Goal: Transaction & Acquisition: Purchase product/service

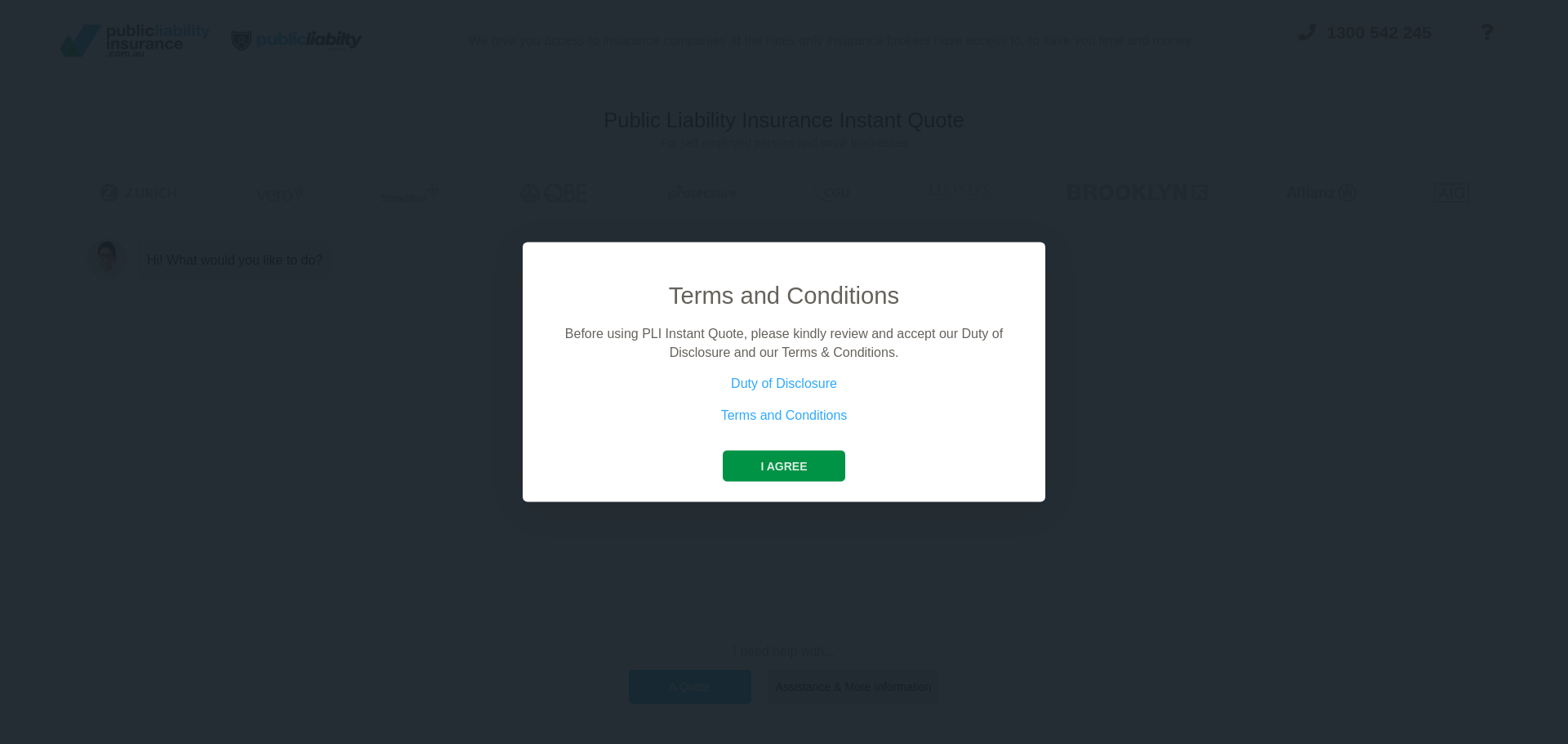
click at [777, 465] on button "I agree" at bounding box center [783, 466] width 121 height 31
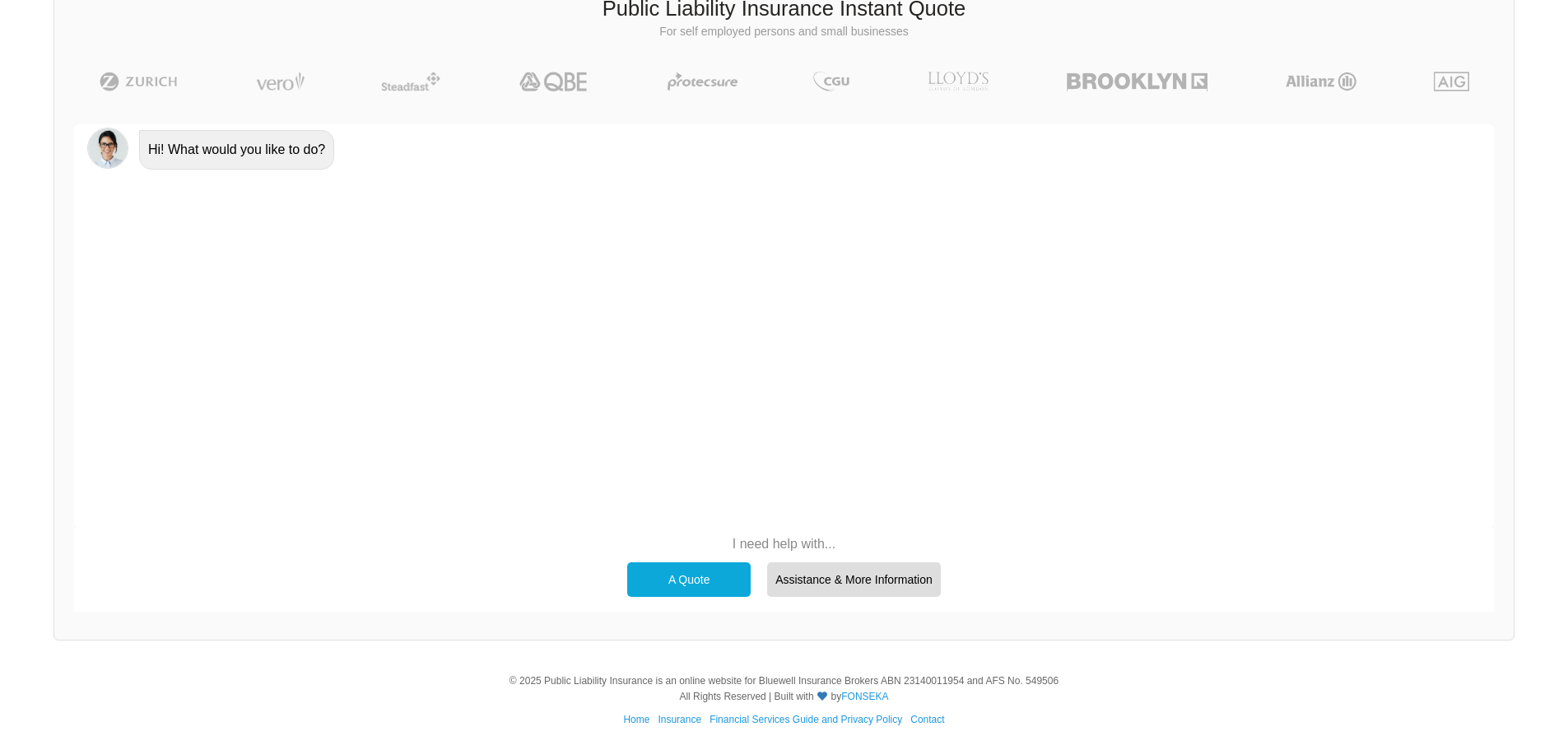
scroll to position [113, 0]
click at [704, 564] on div "A Quote" at bounding box center [689, 578] width 123 height 35
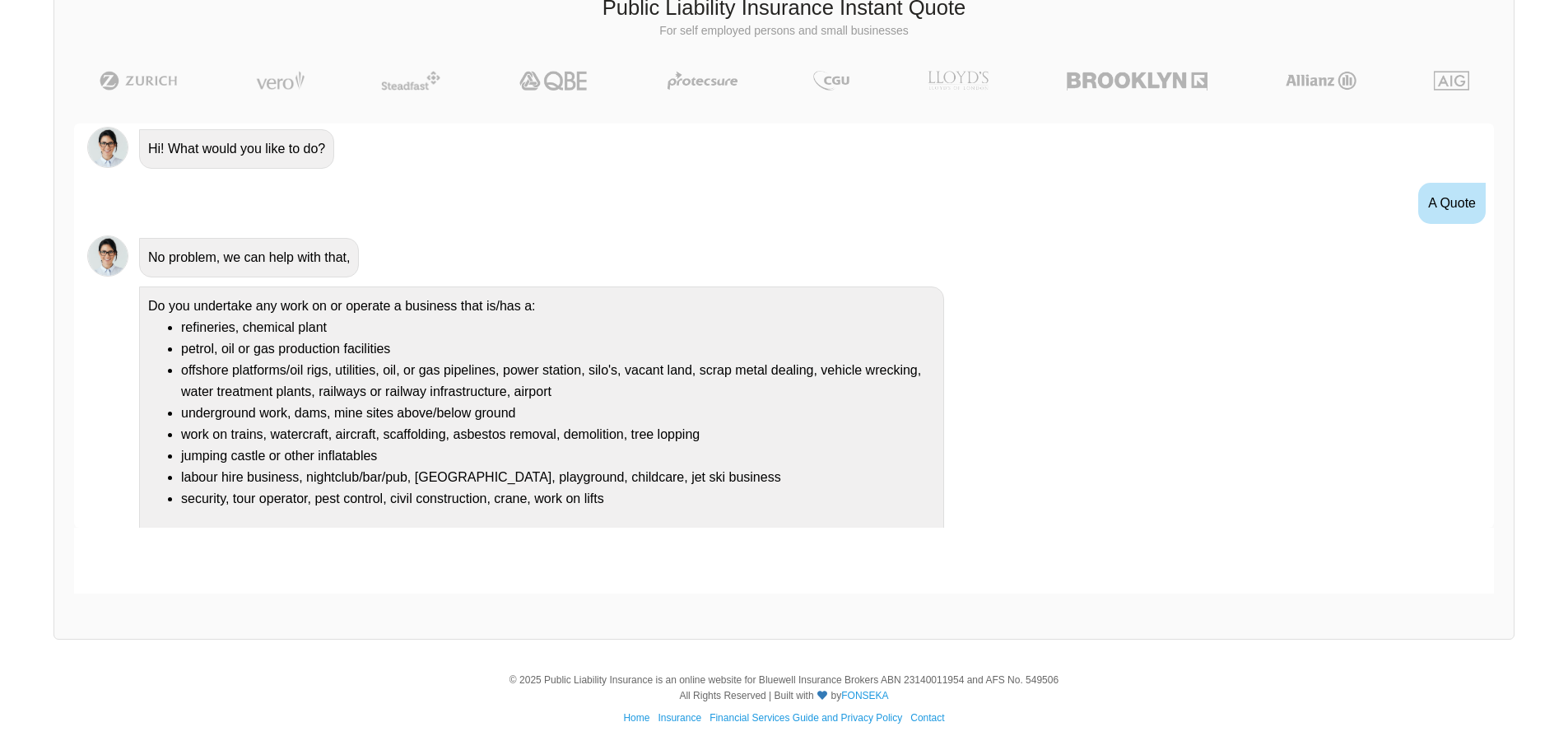
scroll to position [30, 0]
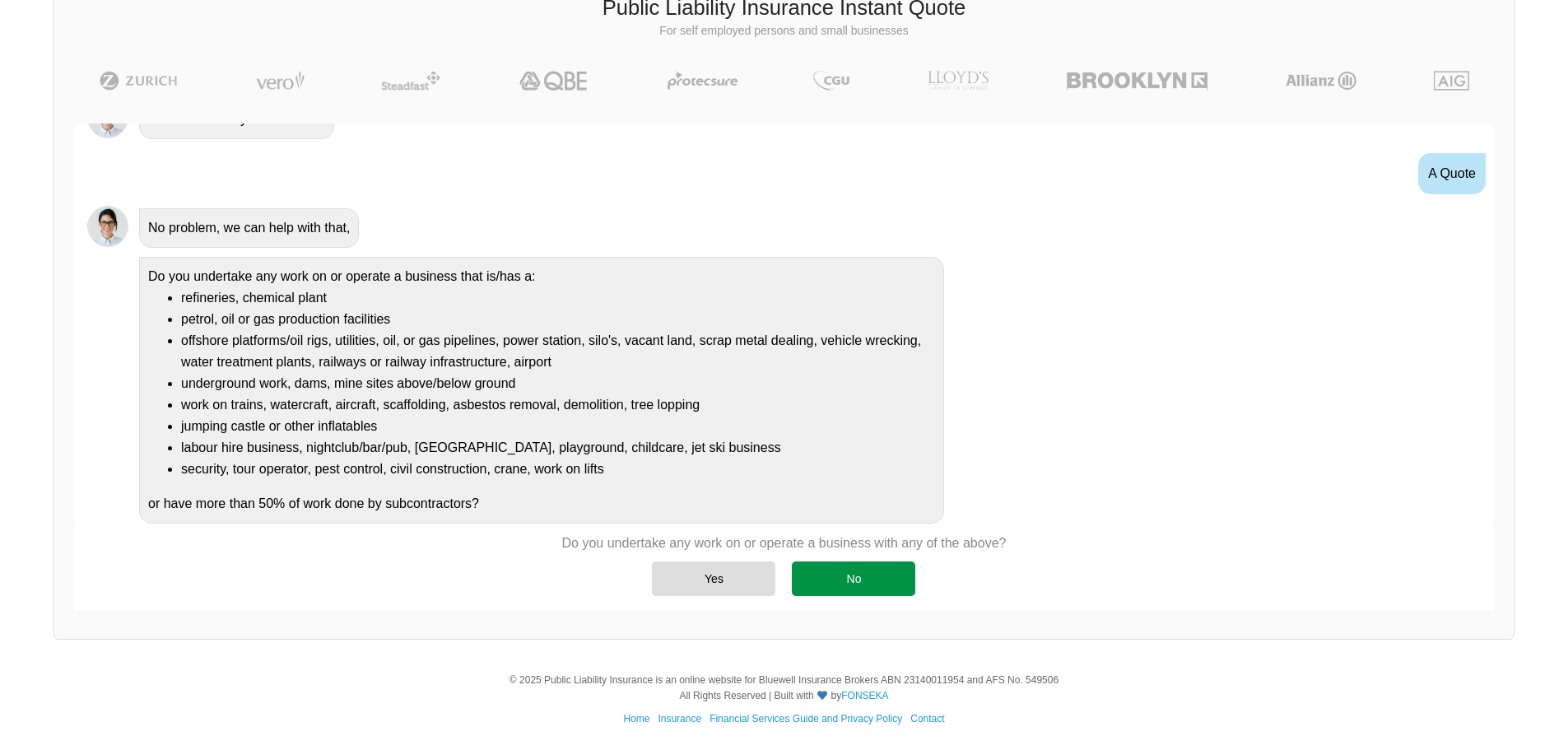
click at [895, 577] on div "No" at bounding box center [853, 578] width 123 height 35
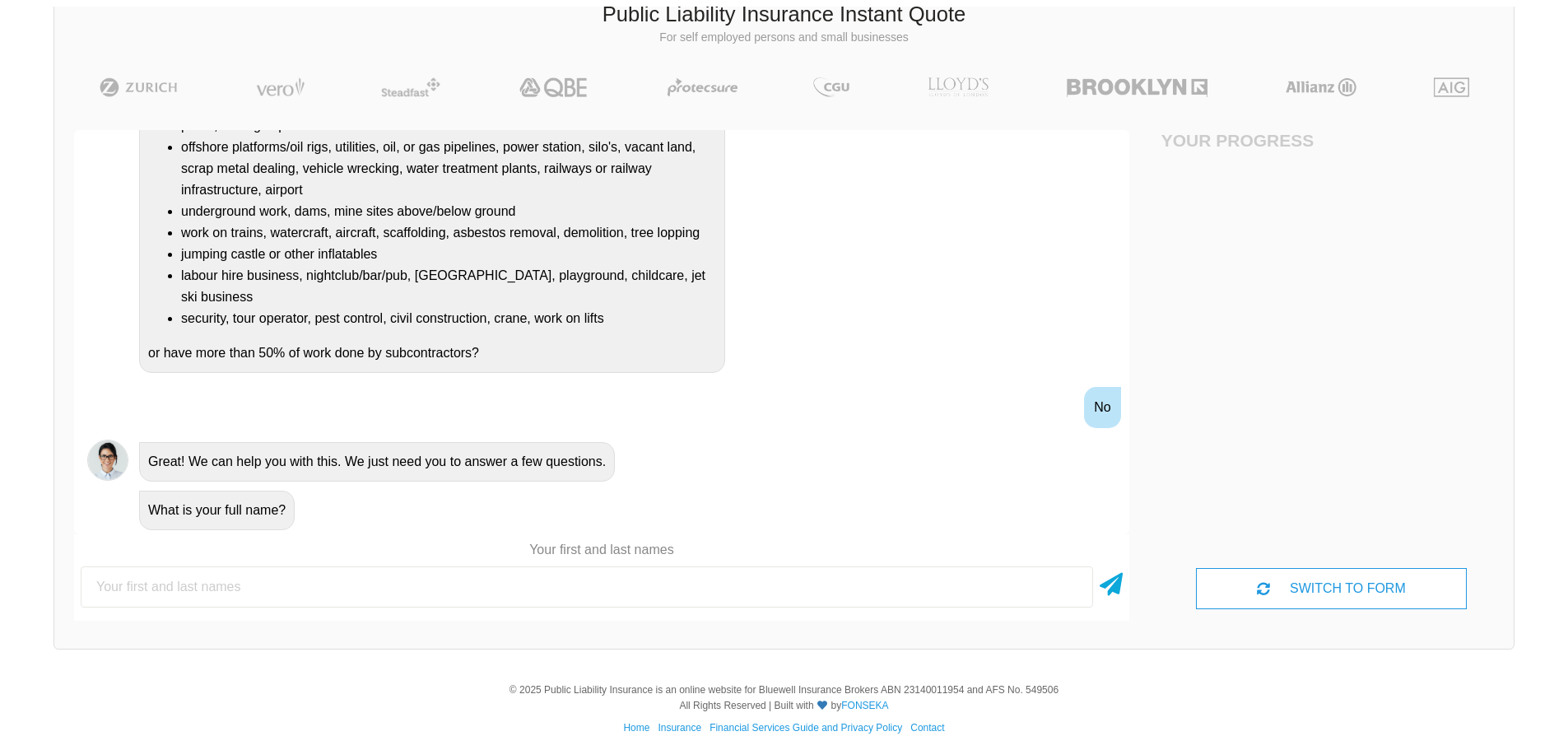
scroll to position [113, 0]
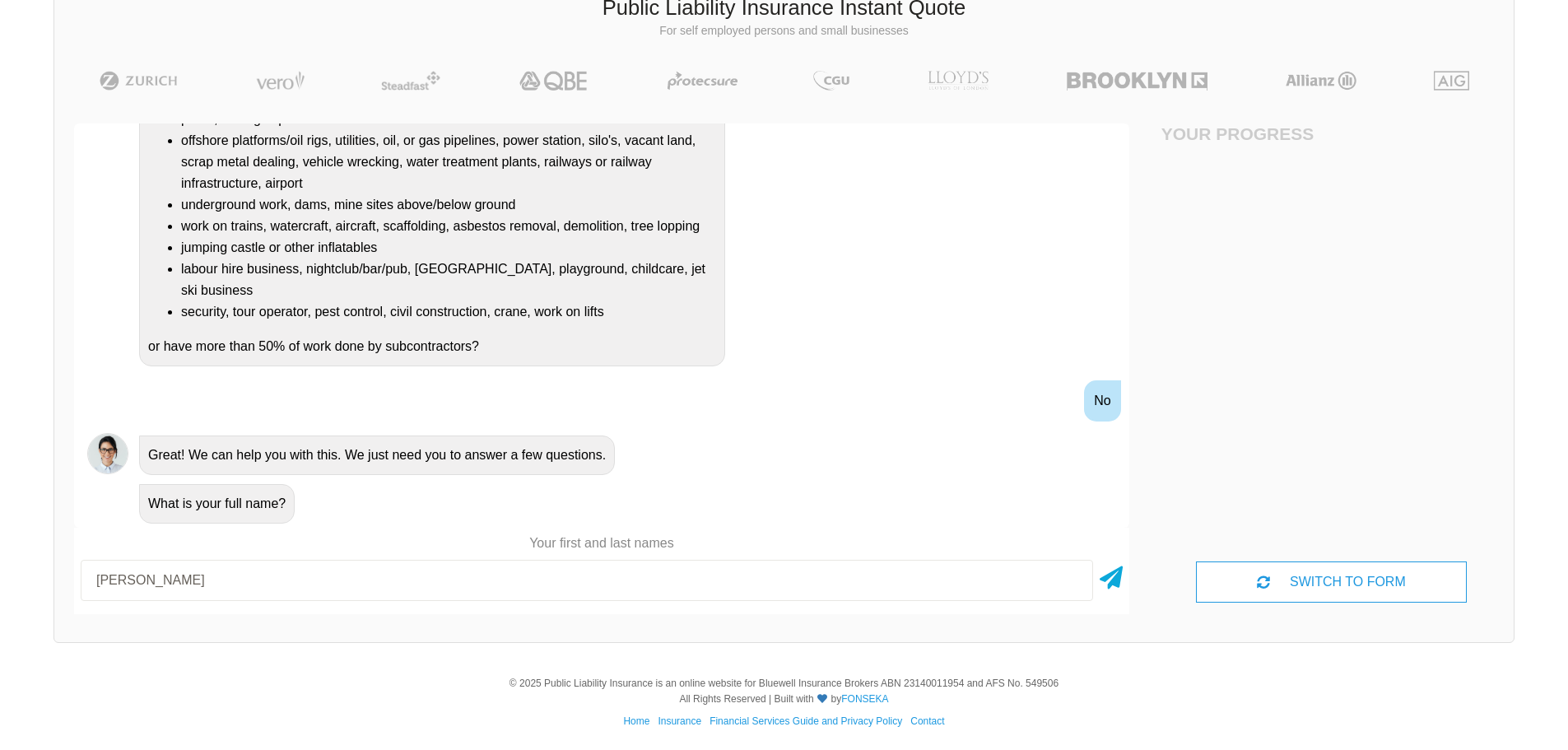
type input "[PERSON_NAME]"
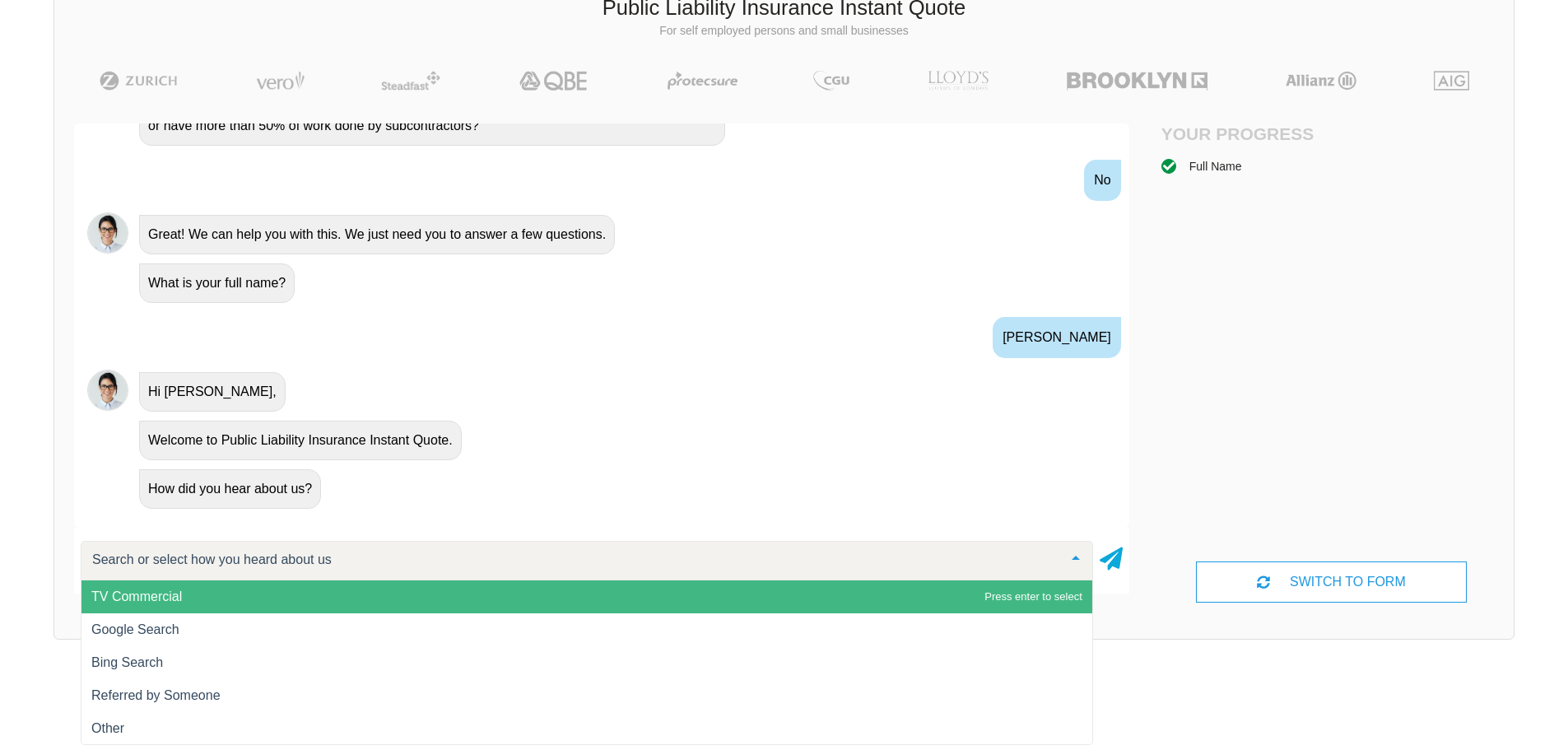
scroll to position [453, 0]
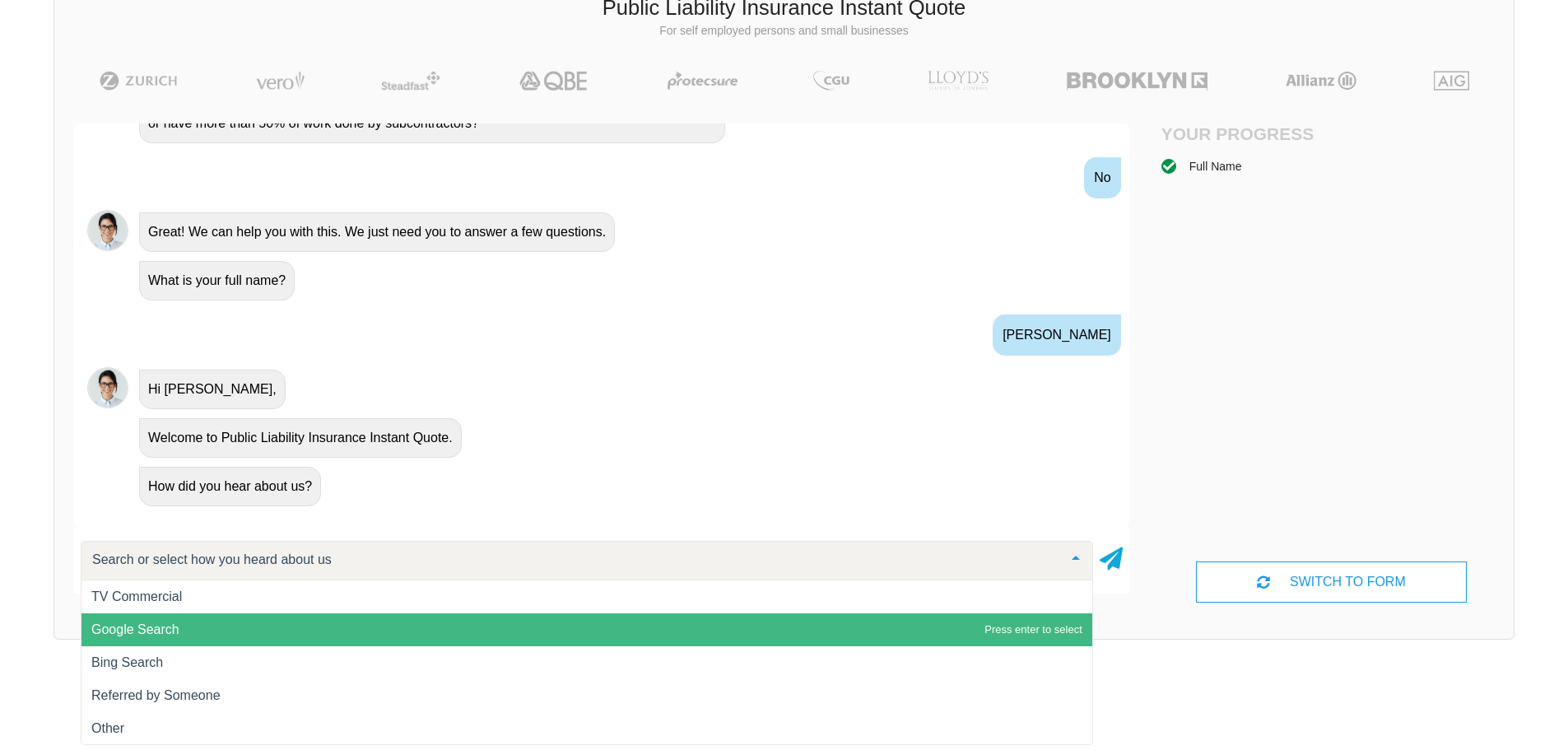
click at [140, 631] on span "Google Search" at bounding box center [135, 630] width 88 height 14
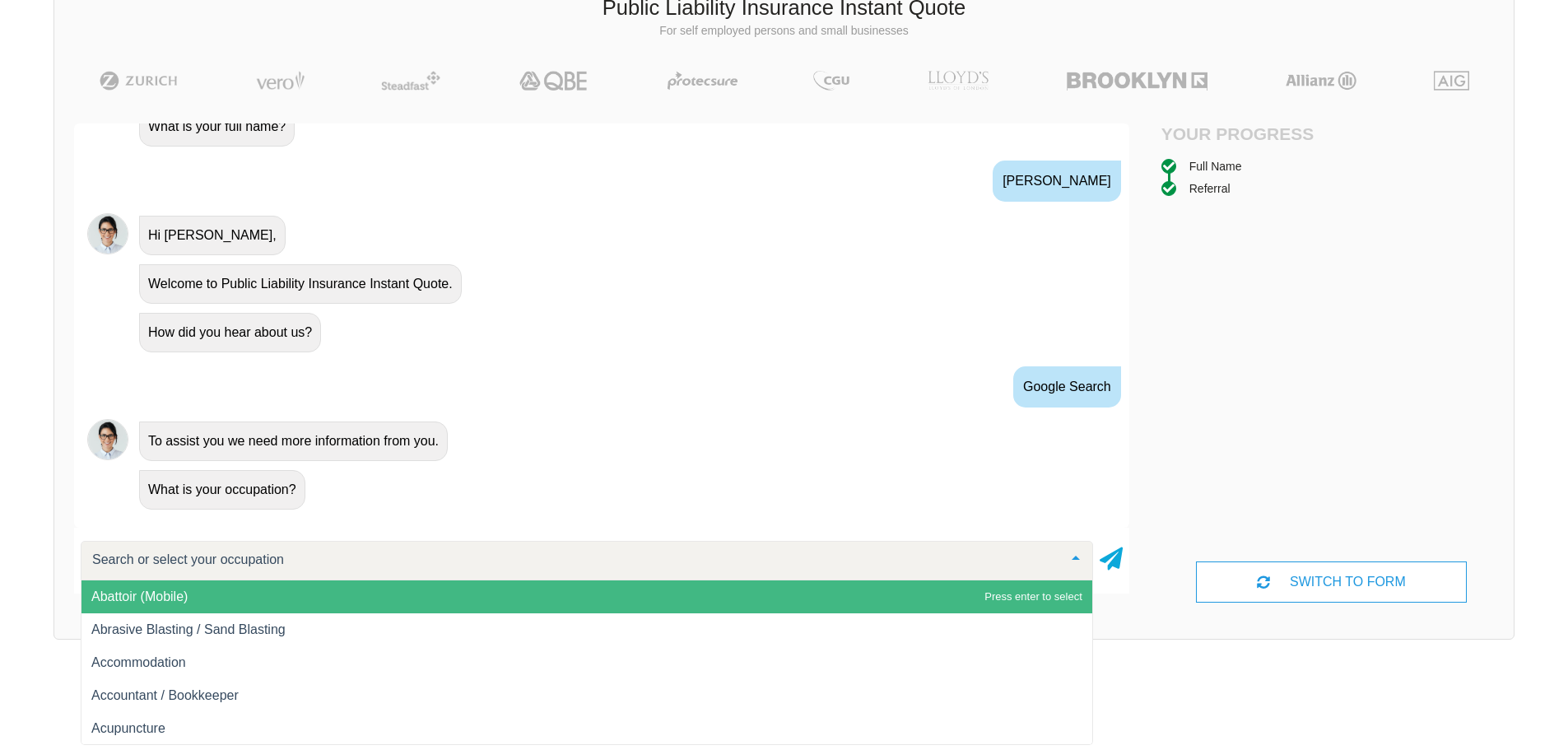
scroll to position [610, 0]
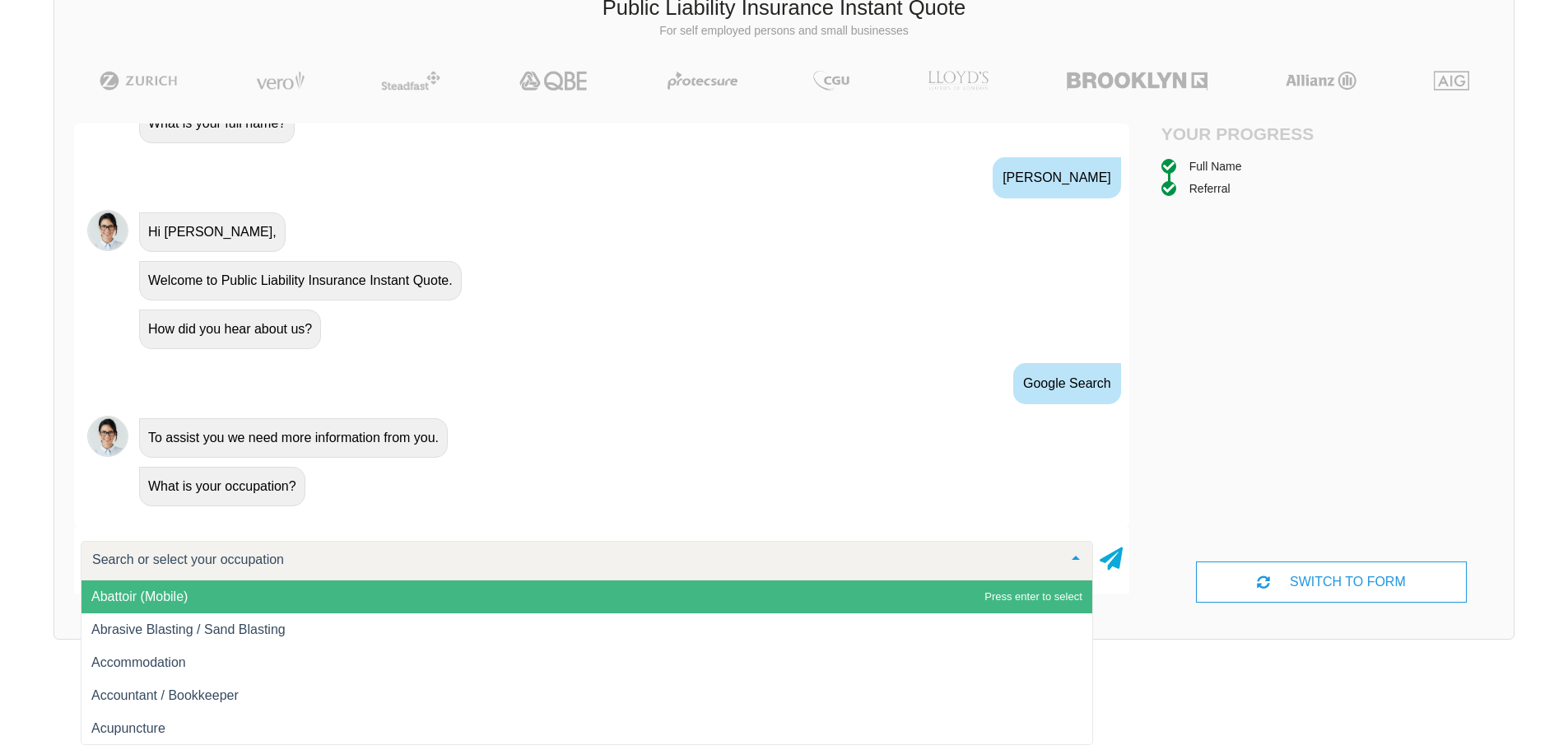
click at [289, 553] on input "text" at bounding box center [574, 559] width 971 height 17
type input "s"
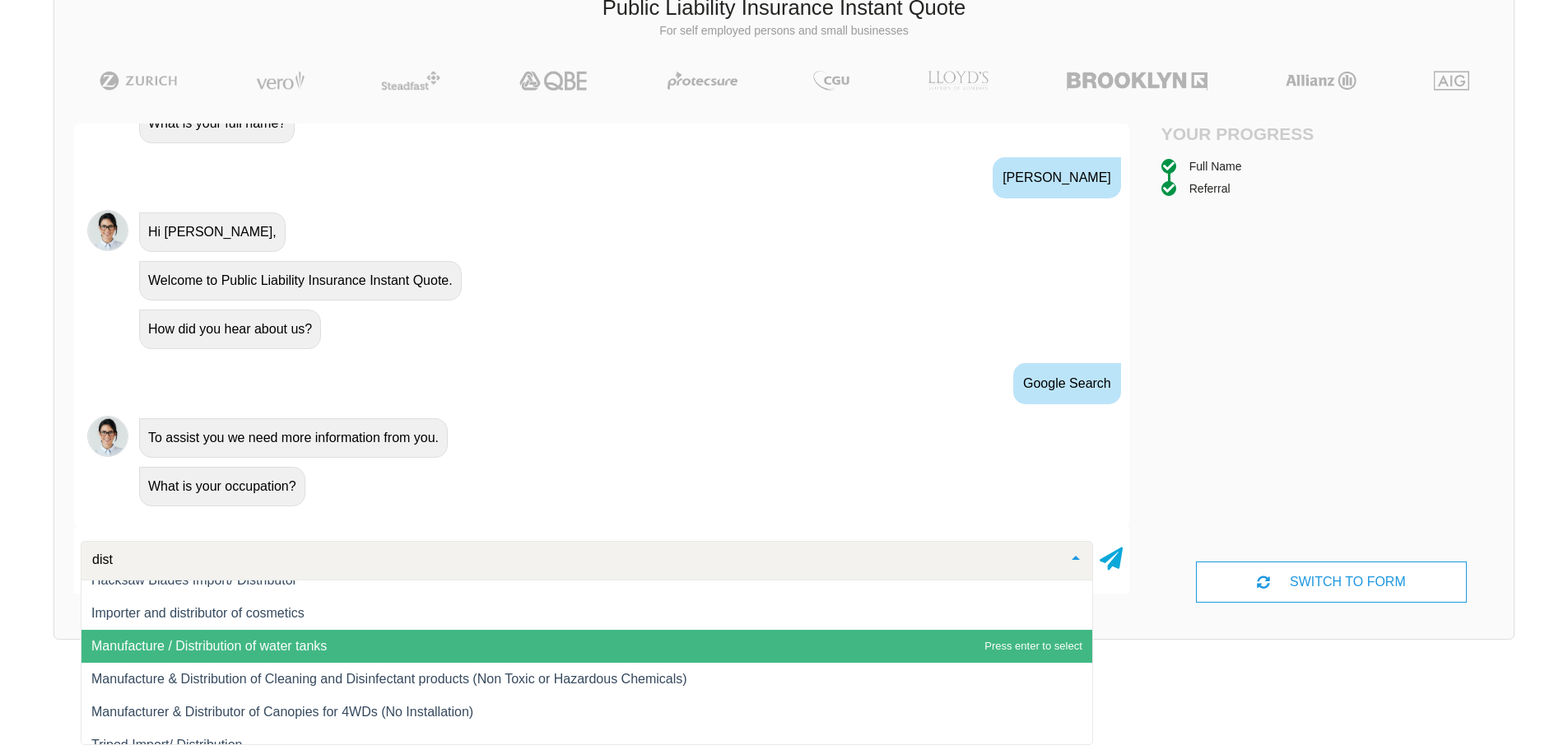
scroll to position [99, 0]
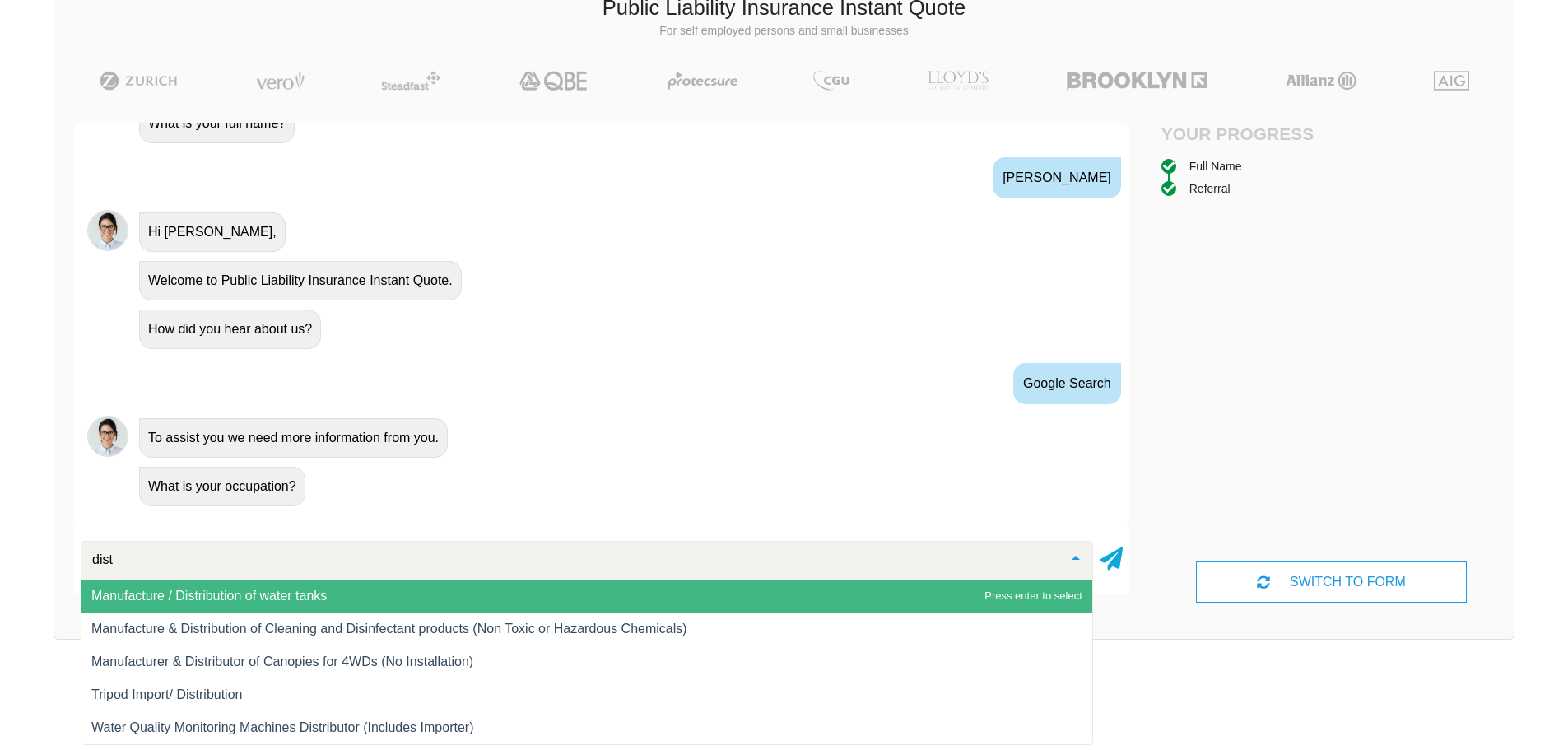
drag, startPoint x: 117, startPoint y: 555, endPoint x: 88, endPoint y: 559, distance: 29.3
click at [88, 559] on input "dist" at bounding box center [574, 559] width 971 height 17
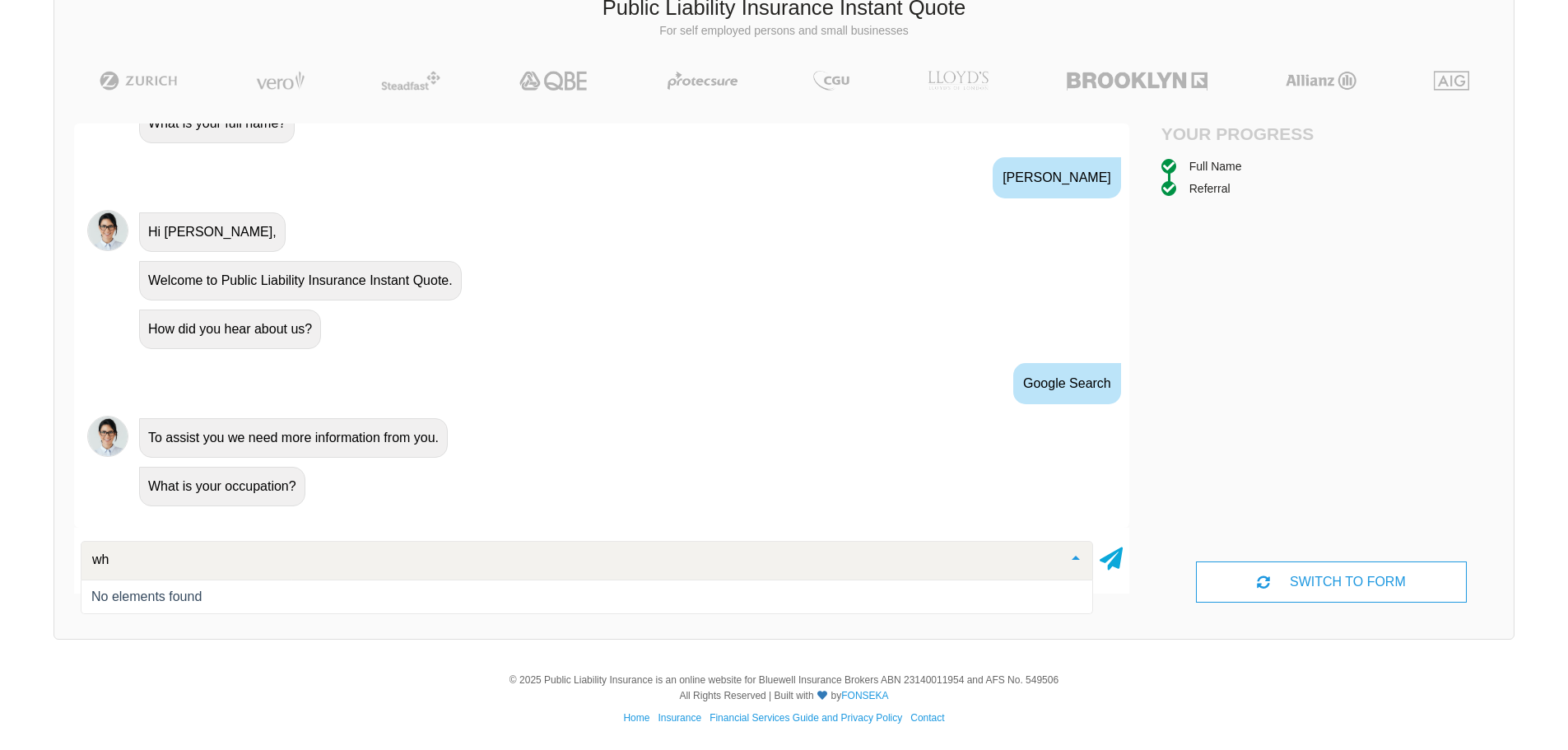
type input "w"
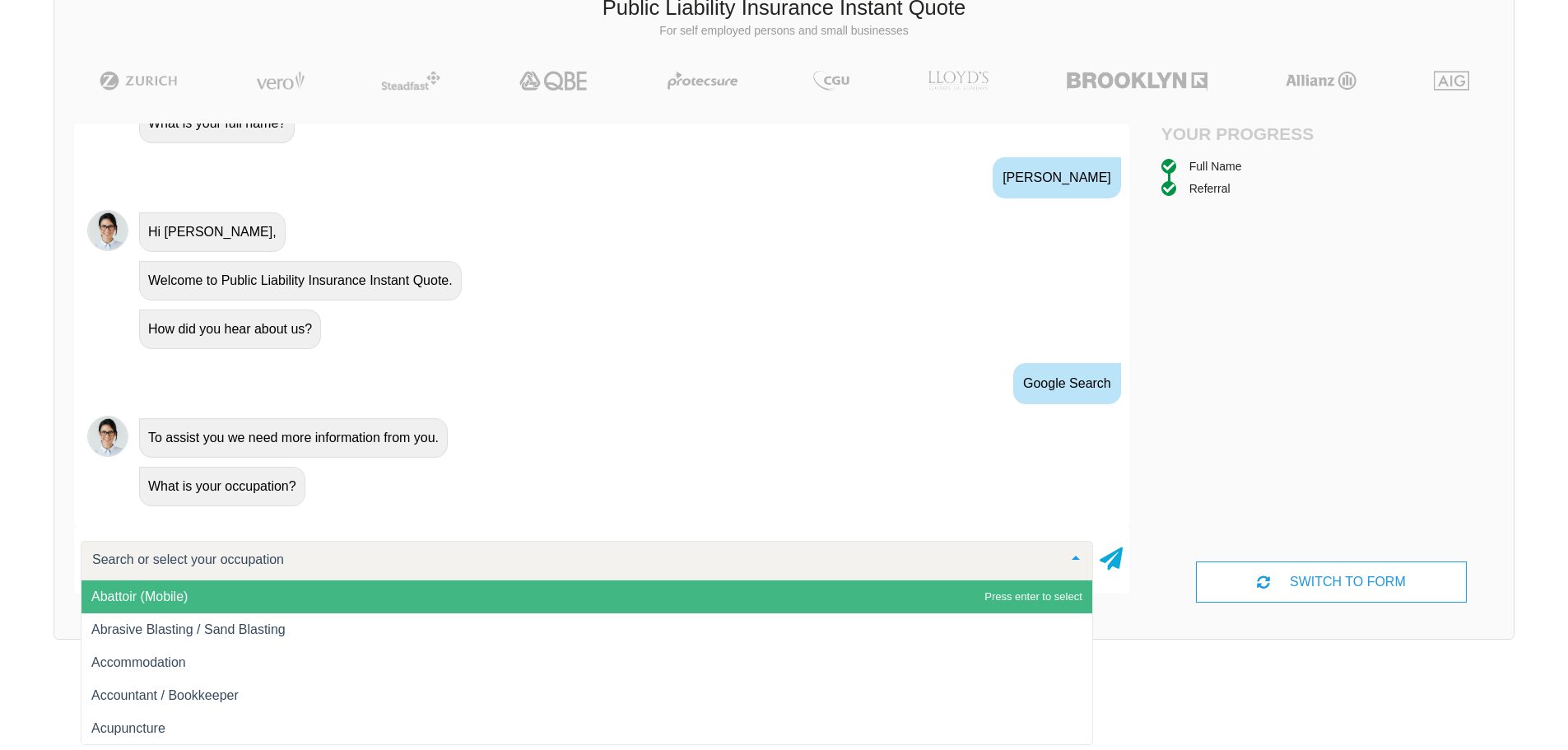
type input "a"
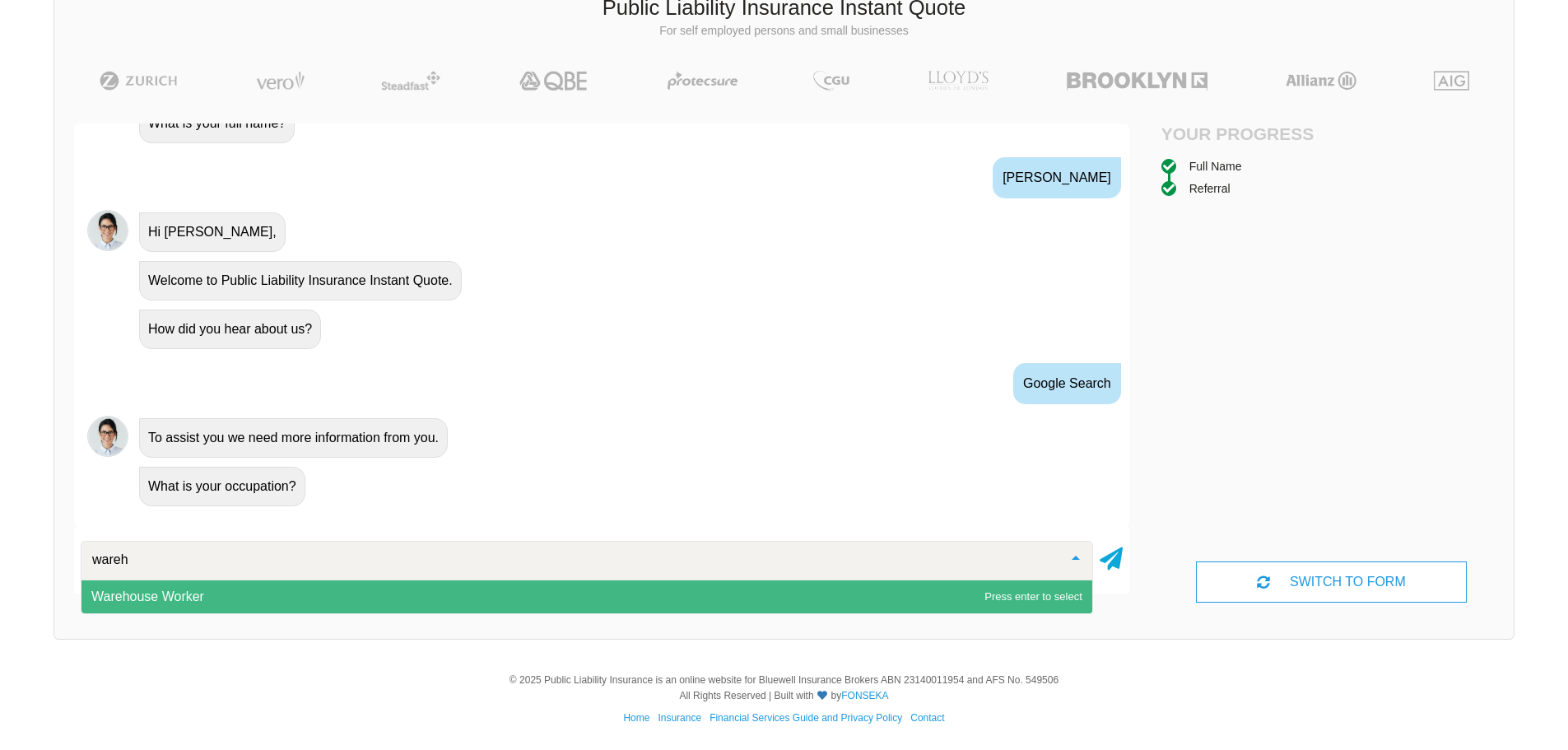
drag, startPoint x: 183, startPoint y: 561, endPoint x: 54, endPoint y: 554, distance: 129.2
click at [54, 554] on div "Public Liability Insurance Instant Quote For self employed persons and small bu…" at bounding box center [784, 306] width 1461 height 668
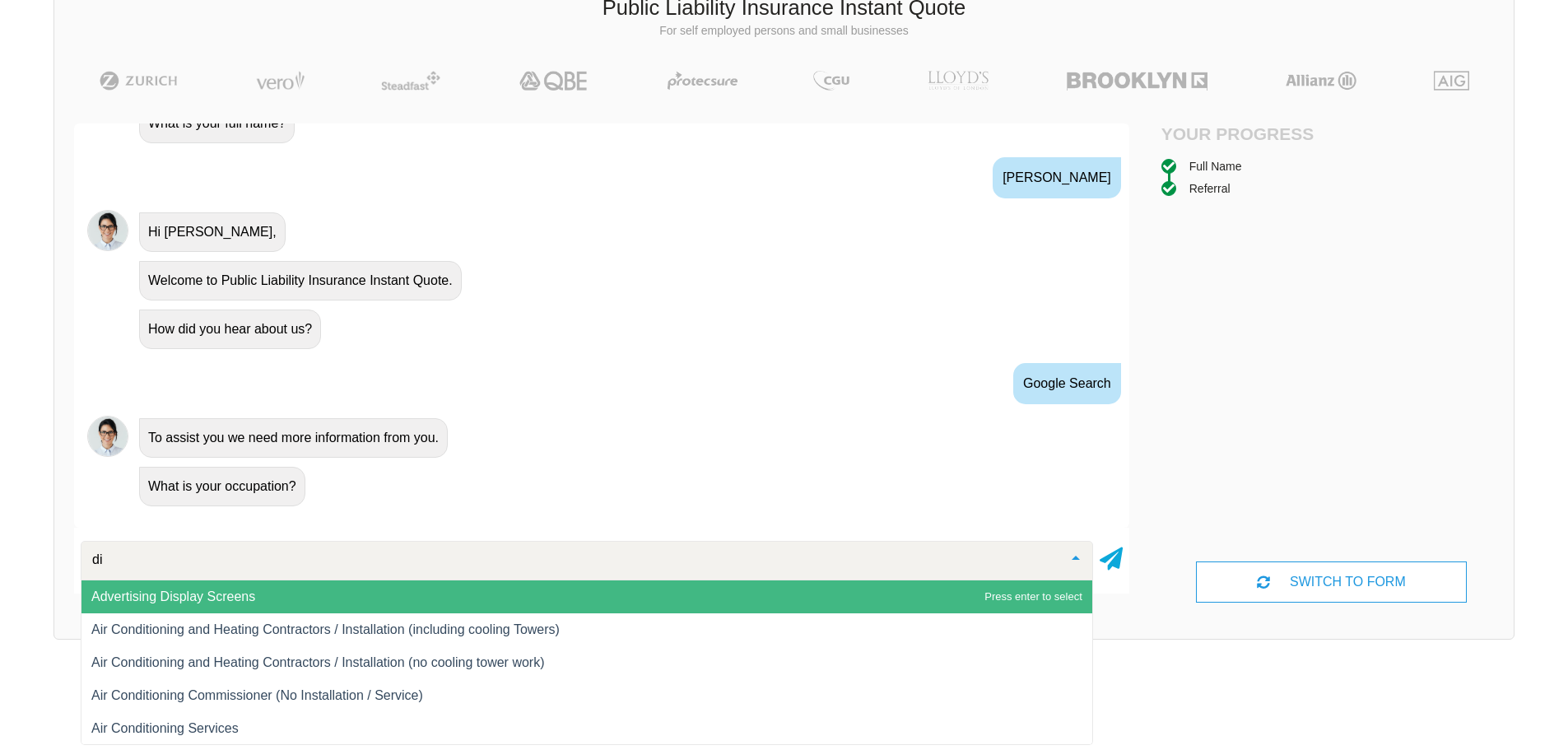
type input "d"
type input "o"
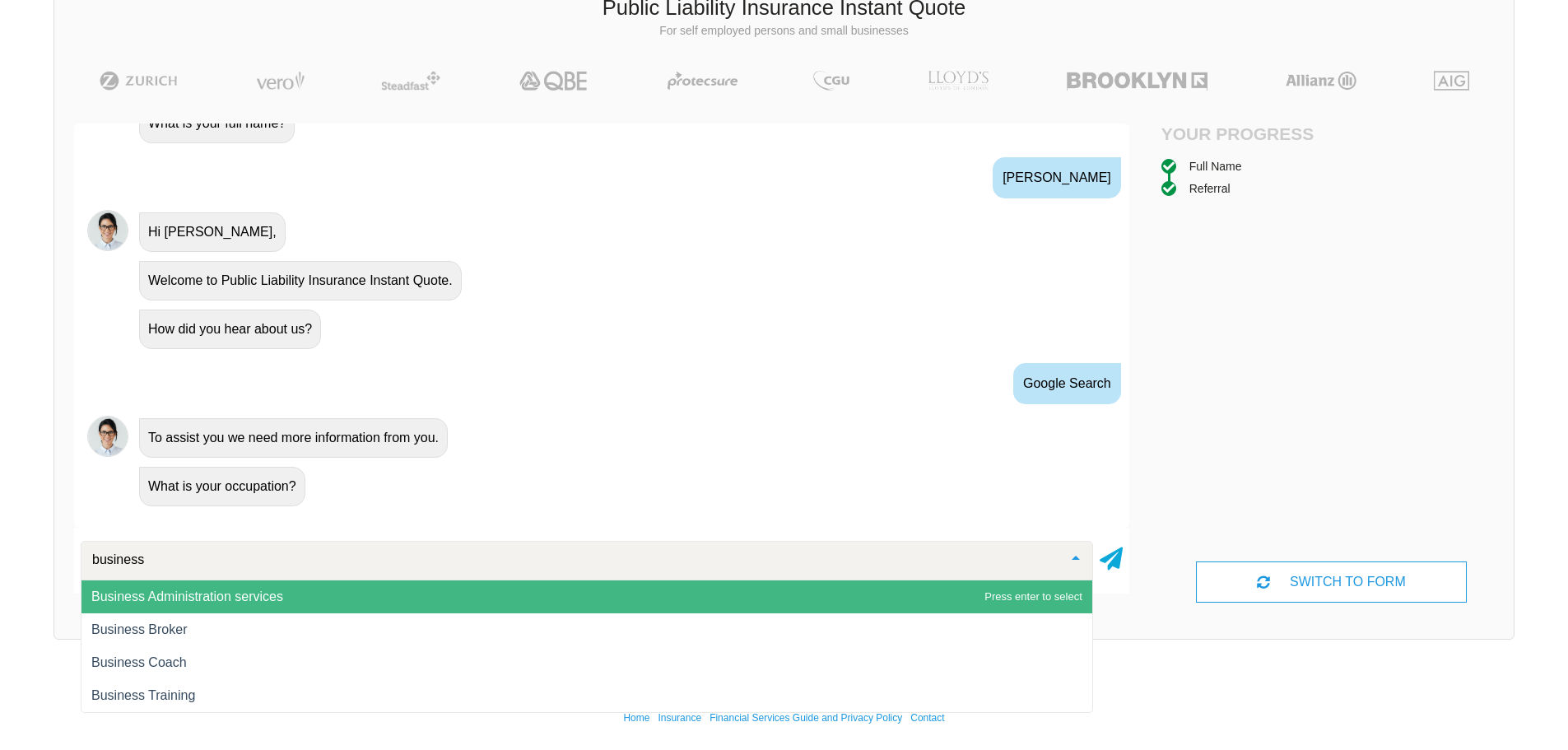
drag, startPoint x: 157, startPoint y: 563, endPoint x: 57, endPoint y: 553, distance: 100.5
click at [59, 553] on div "Awesome! 100% Just a final check that all your details are correct. Your Summar…" at bounding box center [602, 362] width 1094 height 518
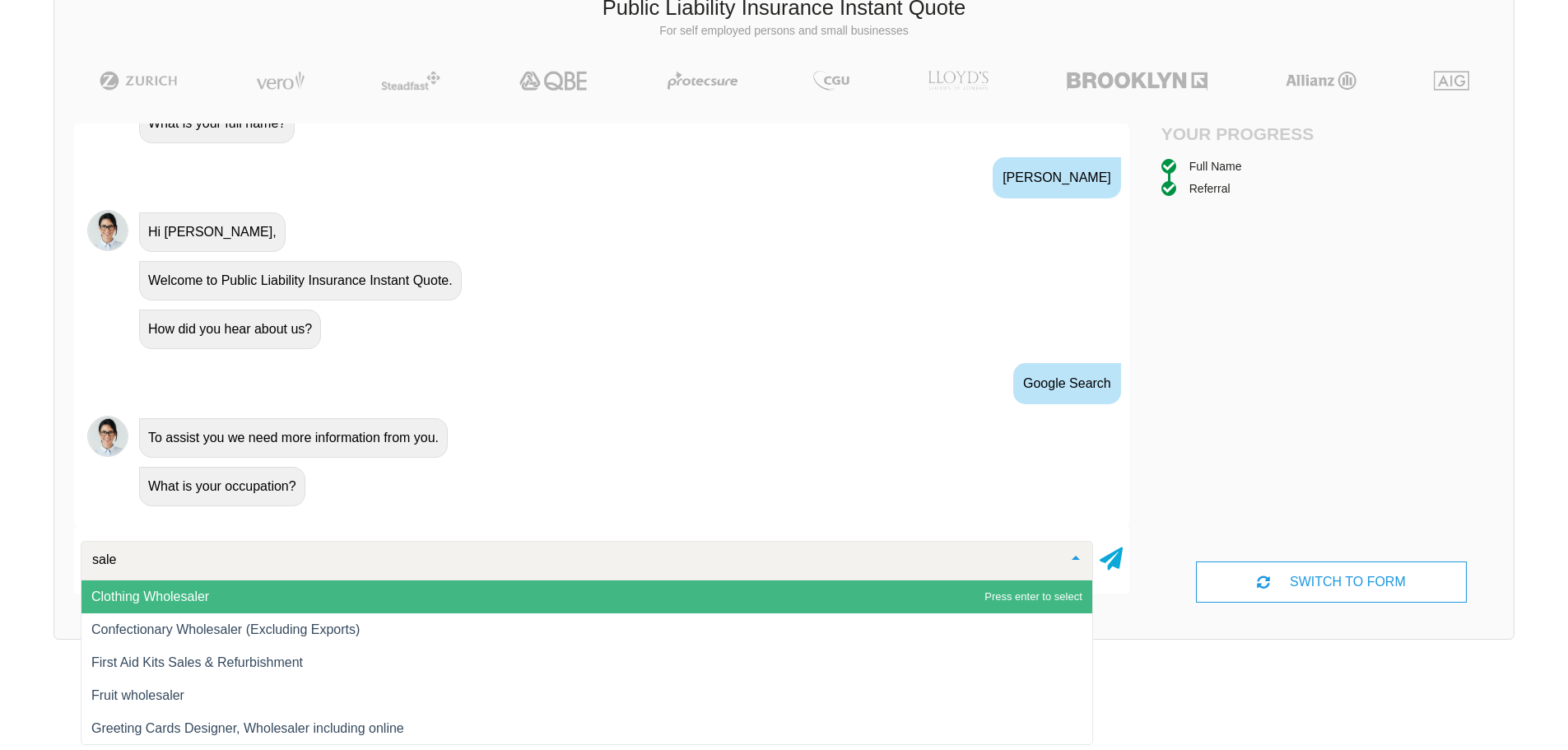
type input "sales"
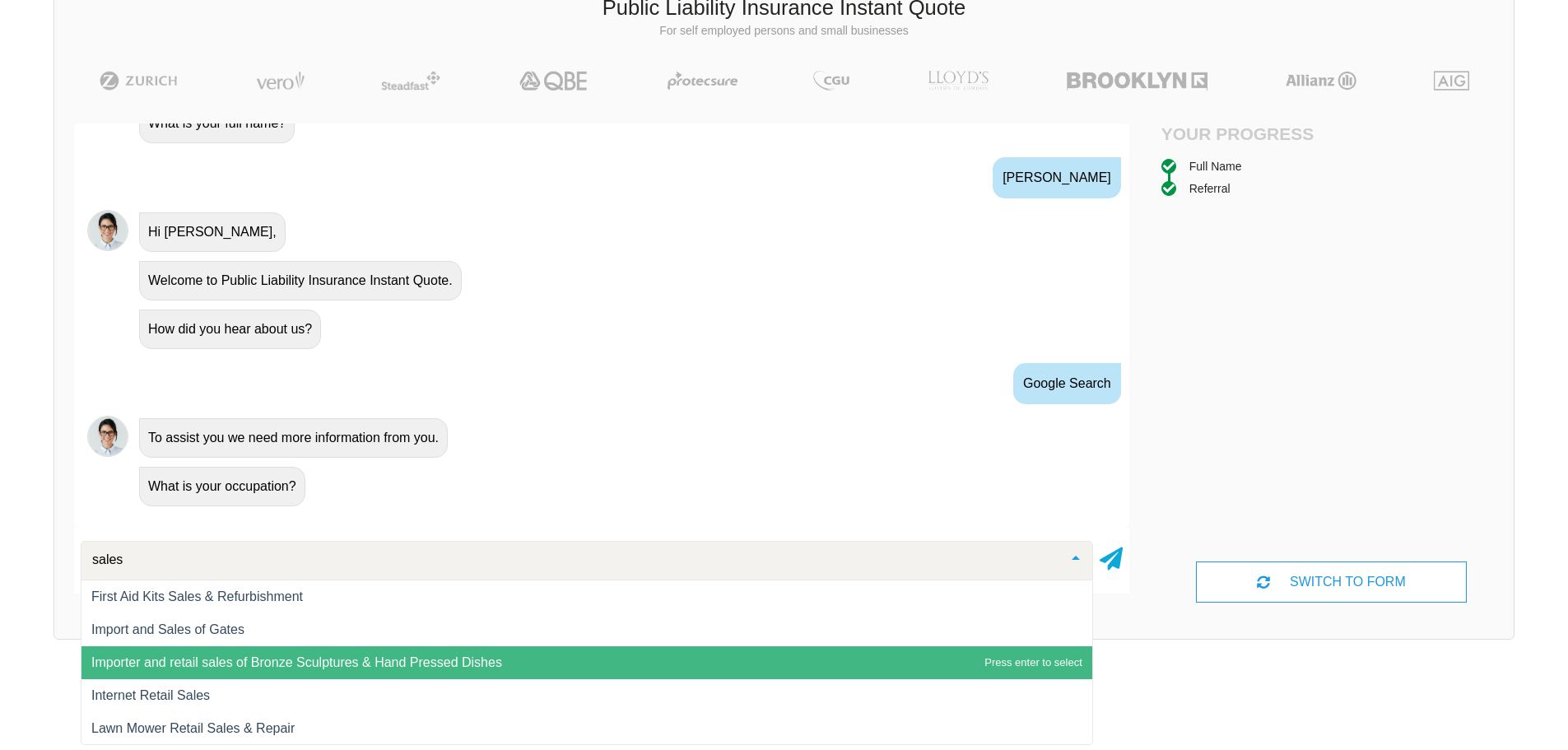
scroll to position [67, 0]
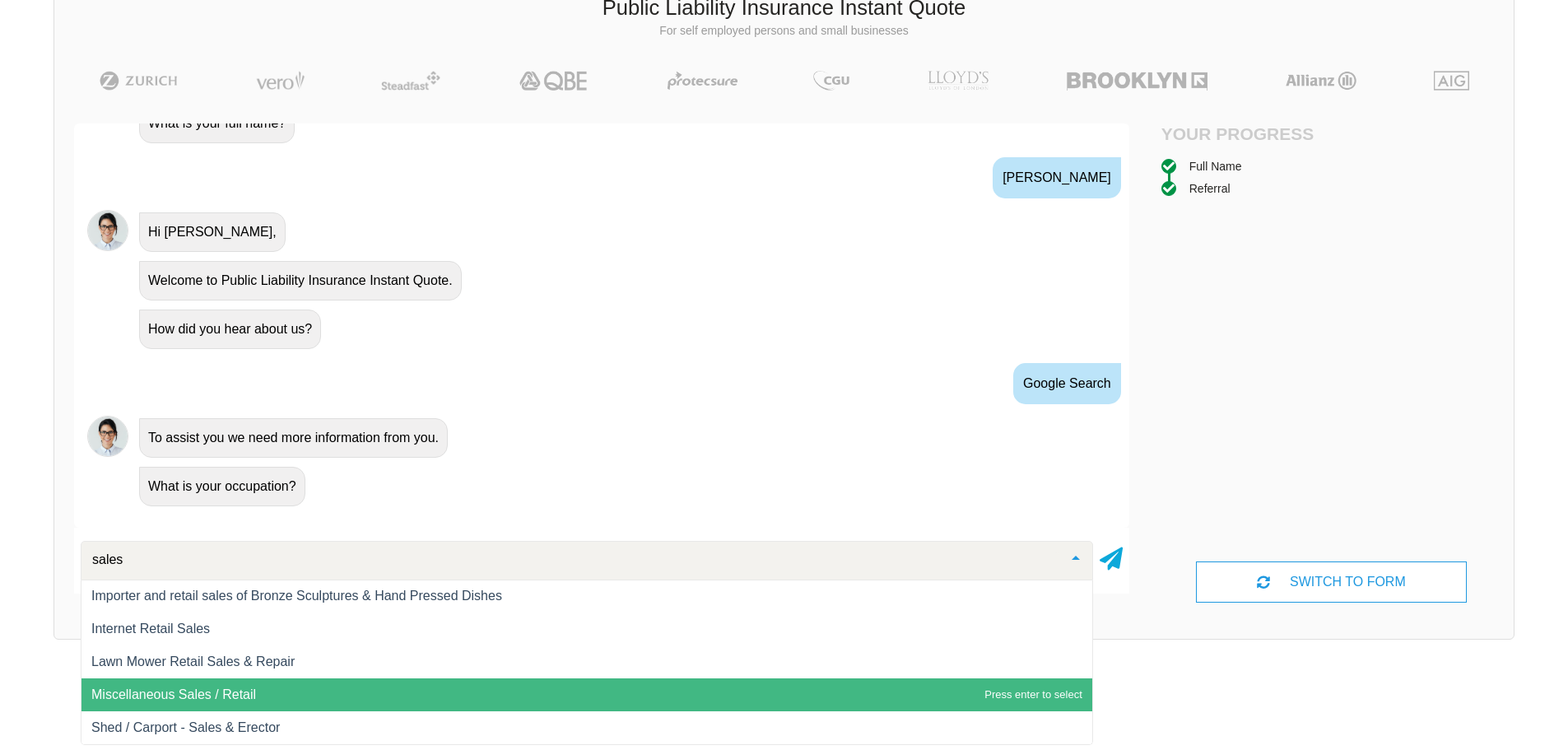
click at [248, 695] on span "Miscellaneous Sales / Retail" at bounding box center [174, 694] width 165 height 14
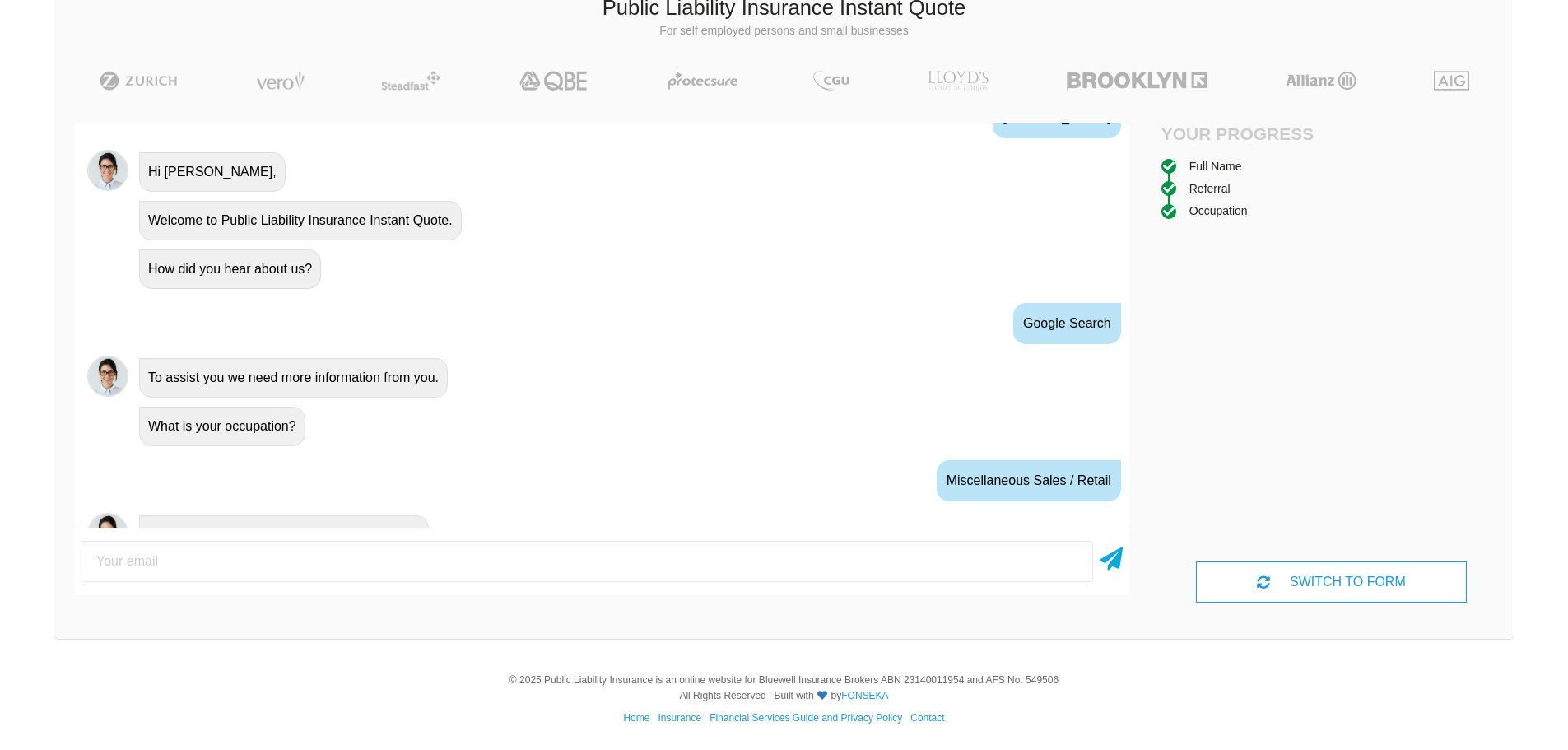
scroll to position [701, 0]
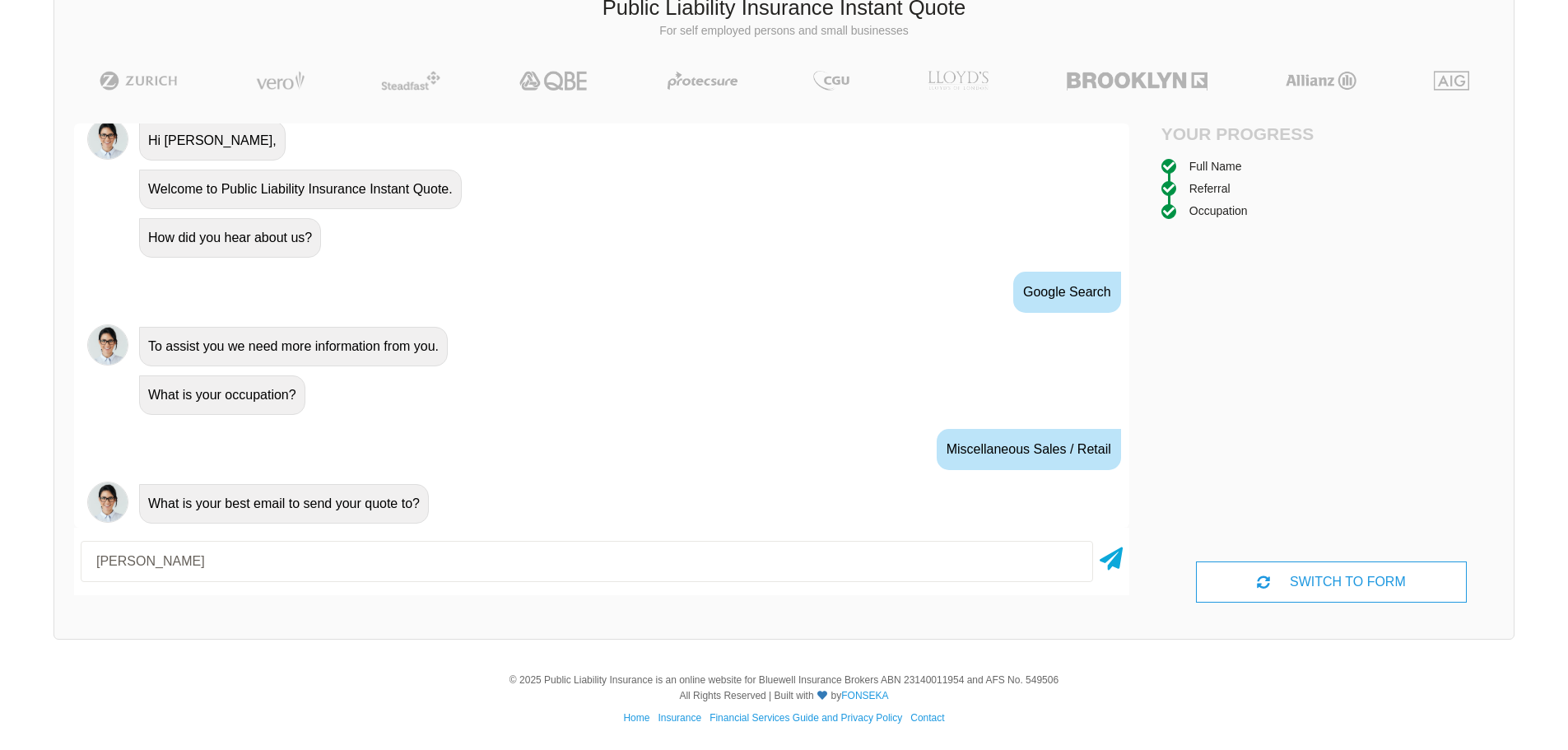
type input "[PERSON_NAME][EMAIL_ADDRESS][DOMAIN_NAME]"
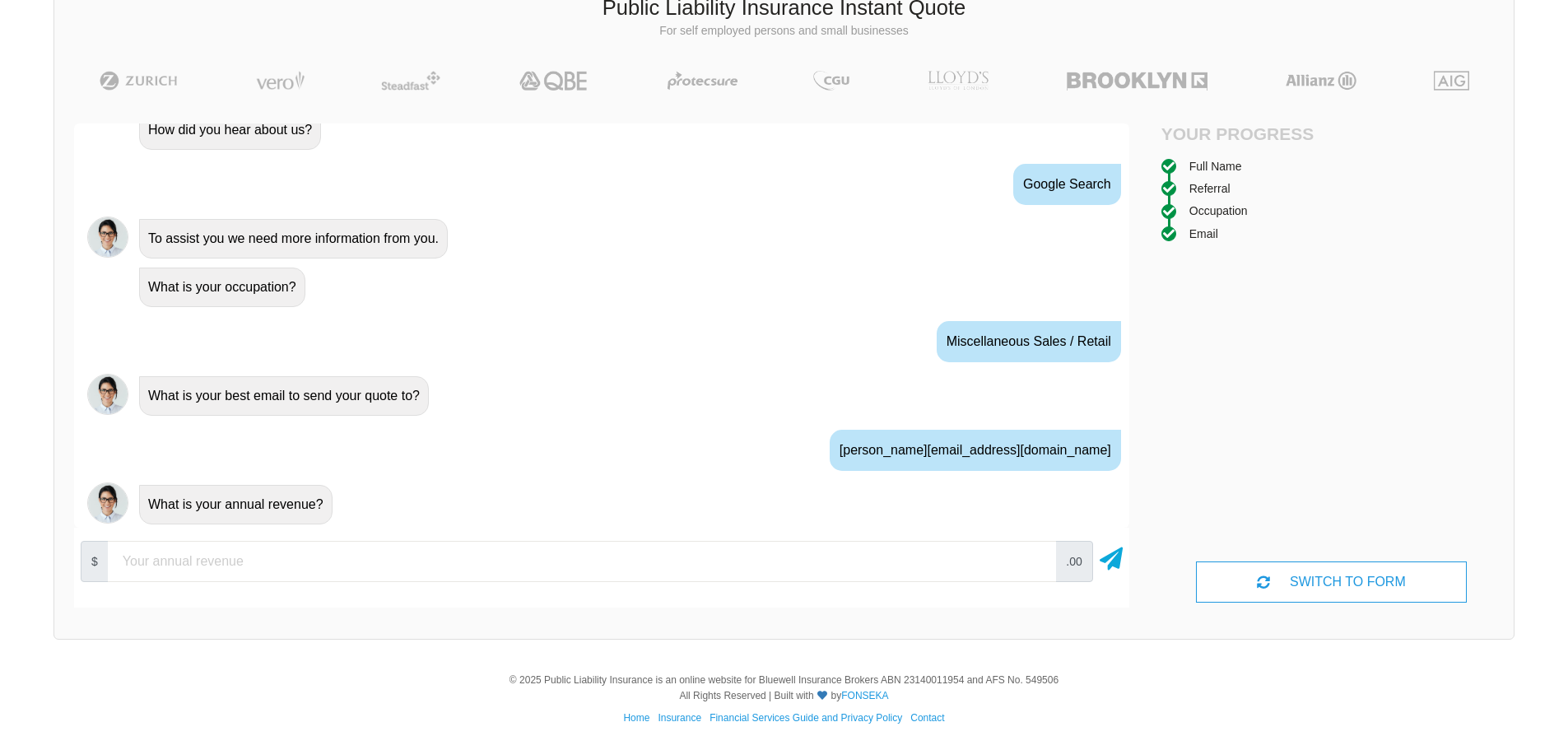
scroll to position [811, 0]
drag, startPoint x: 318, startPoint y: 560, endPoint x: 330, endPoint y: 554, distance: 13.4
click at [320, 559] on input "number" at bounding box center [582, 561] width 948 height 41
type input "80000"
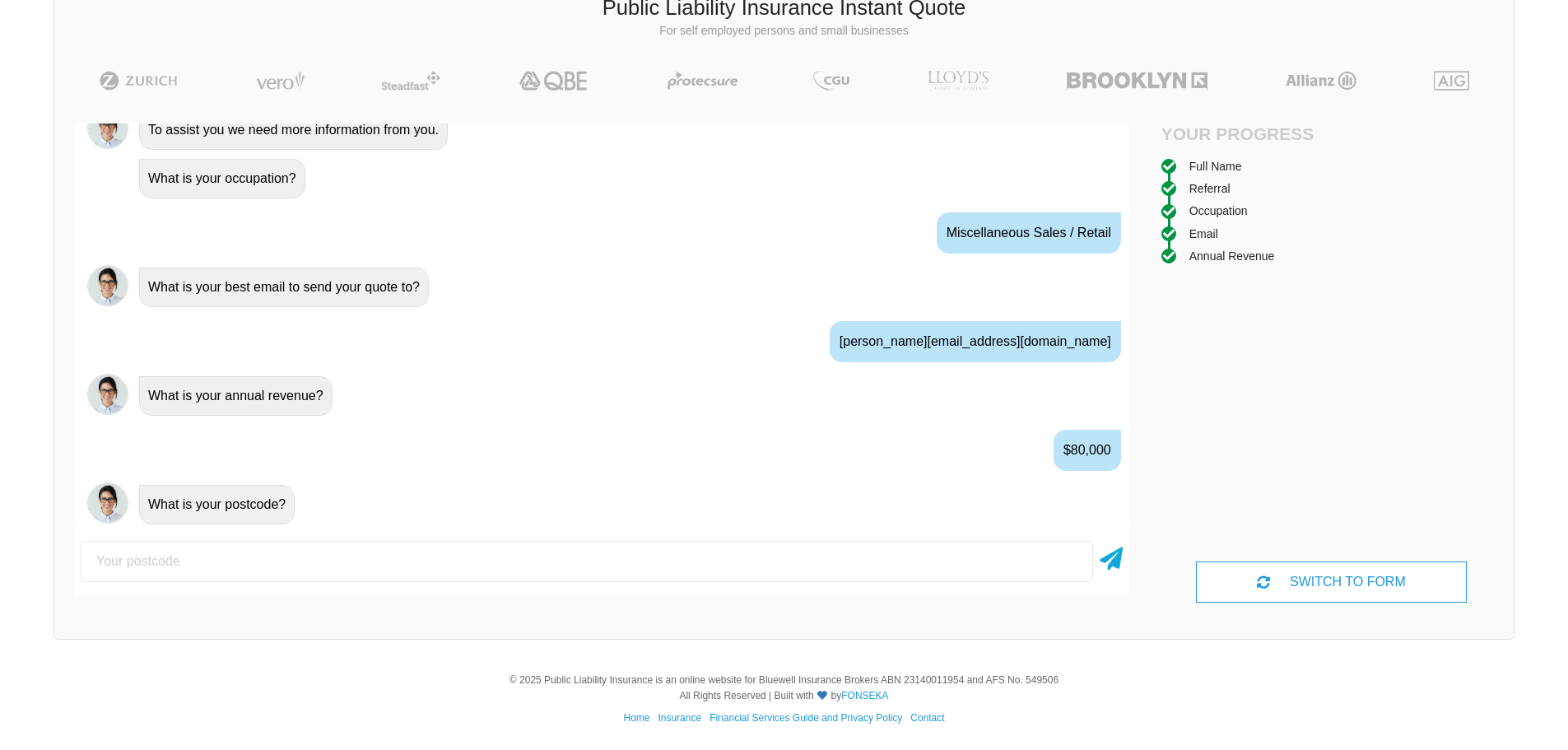
scroll to position [919, 0]
click at [367, 565] on input "number" at bounding box center [586, 561] width 1012 height 41
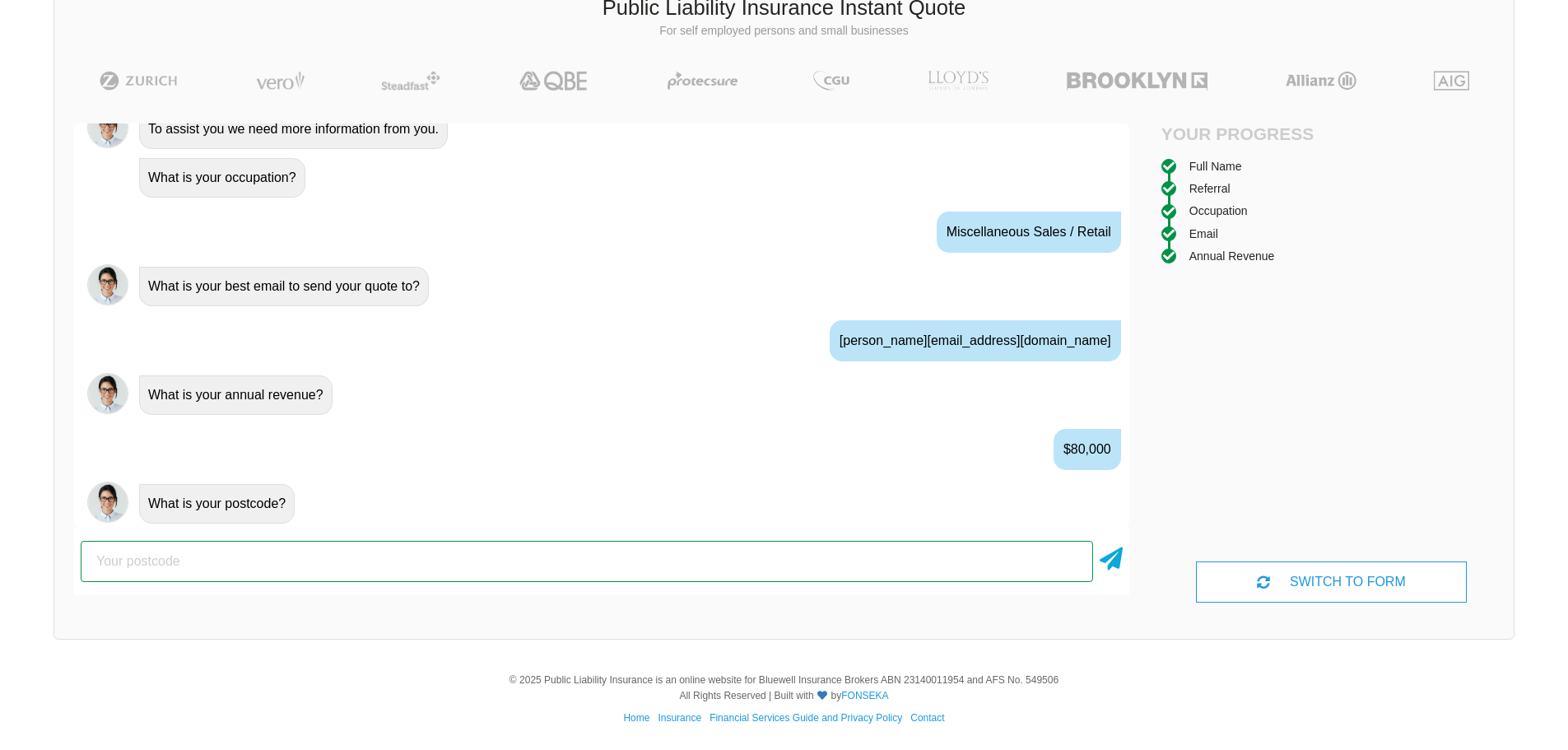
click at [330, 556] on input "number" at bounding box center [586, 561] width 1012 height 41
type input "3023"
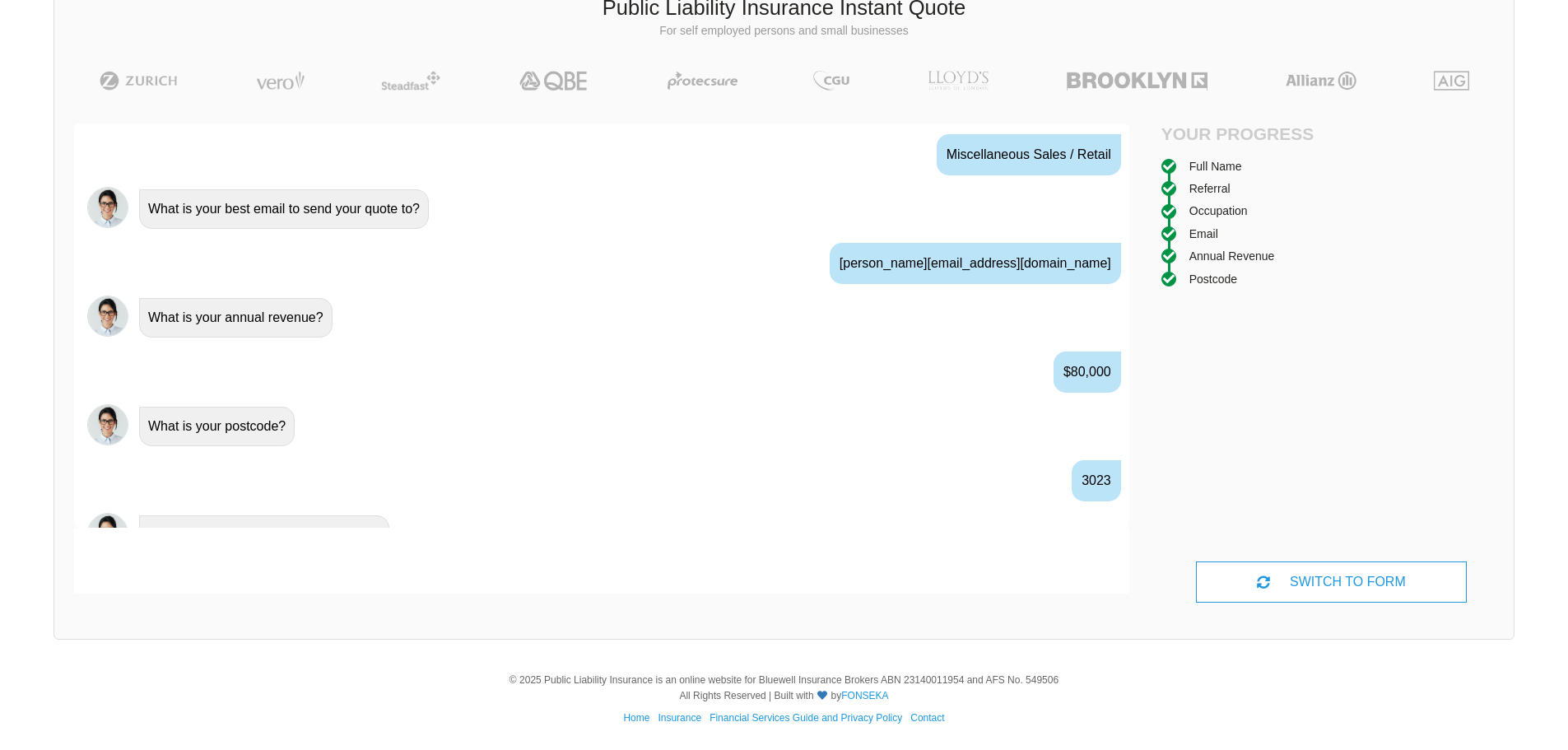
scroll to position [1027, 0]
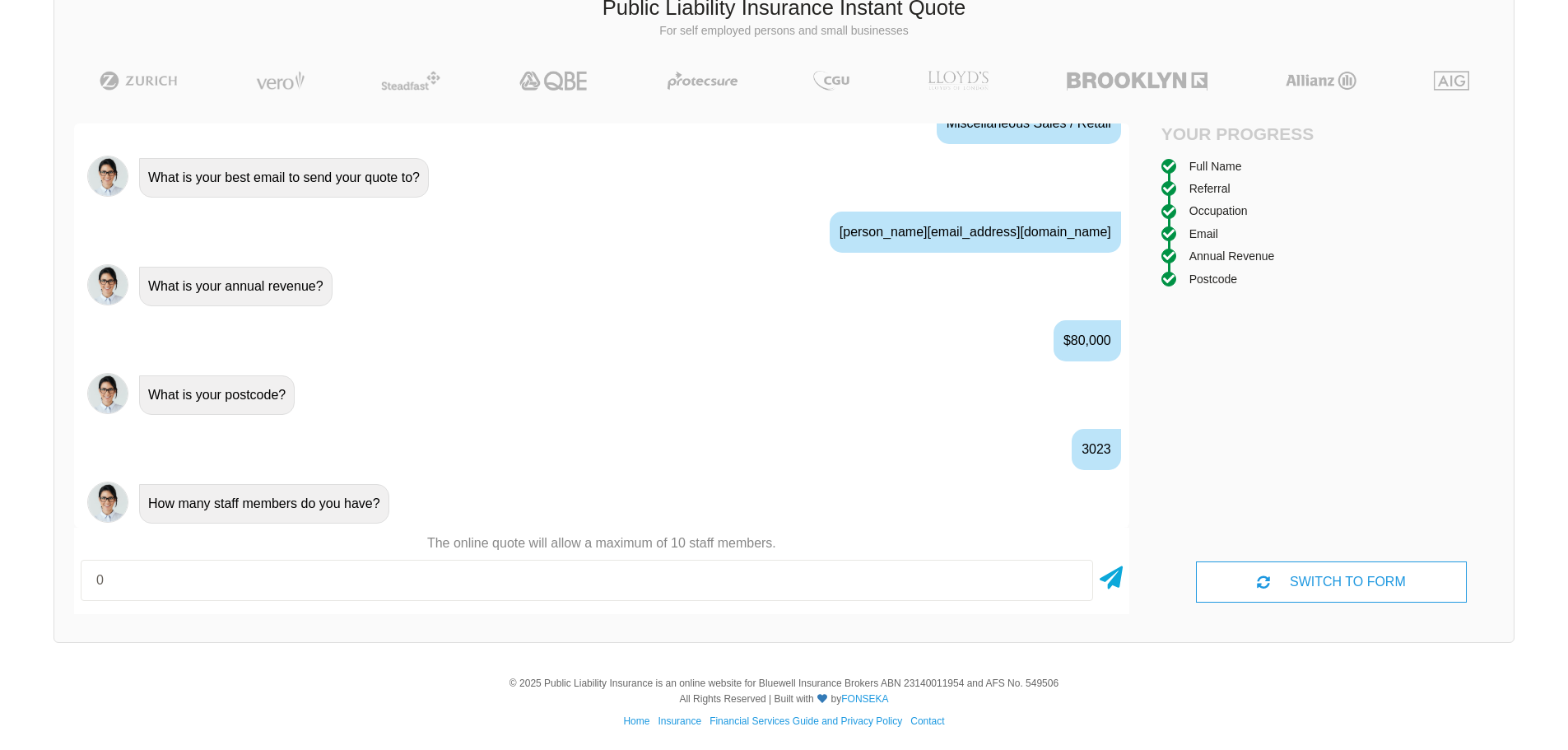
type input "0"
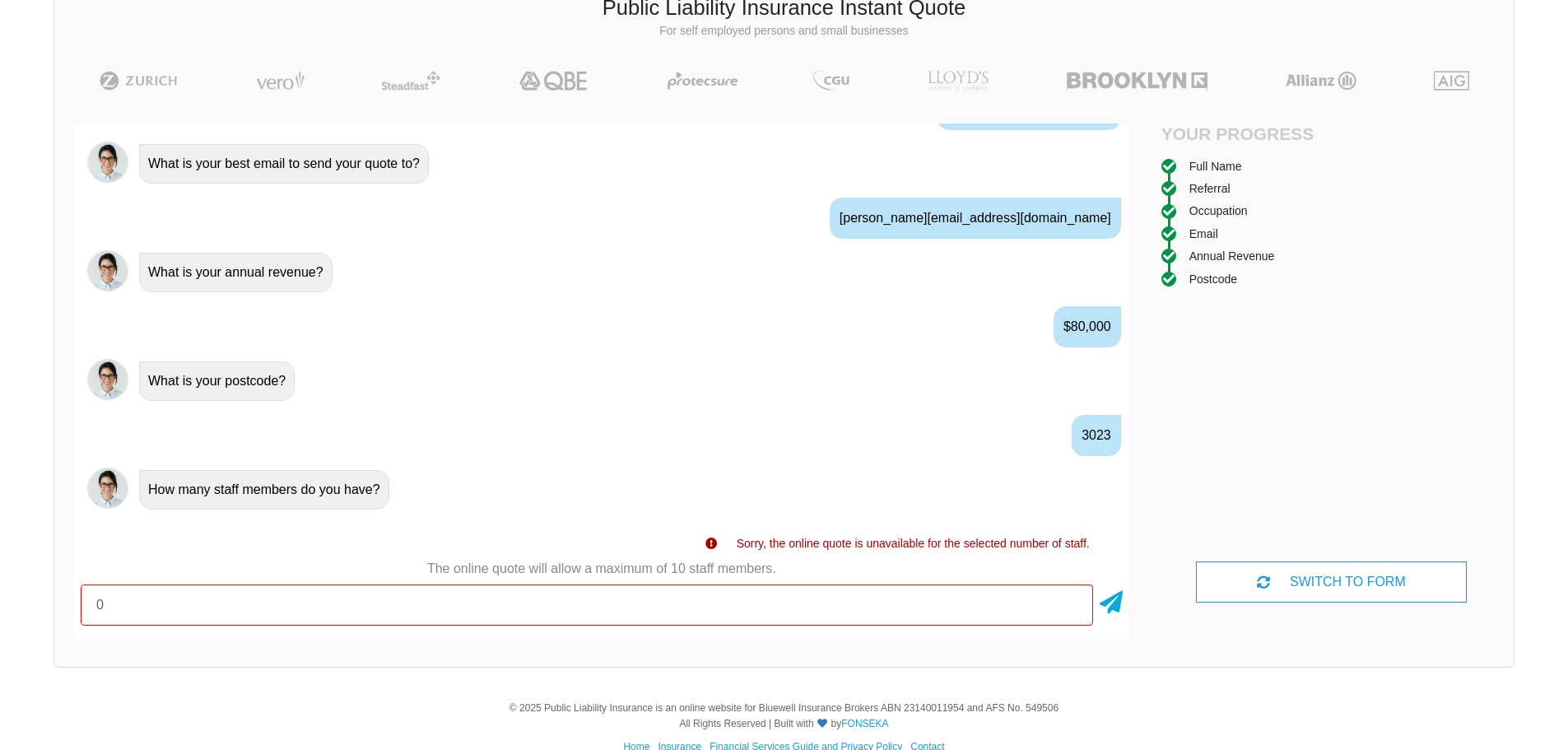
scroll to position [1045, 0]
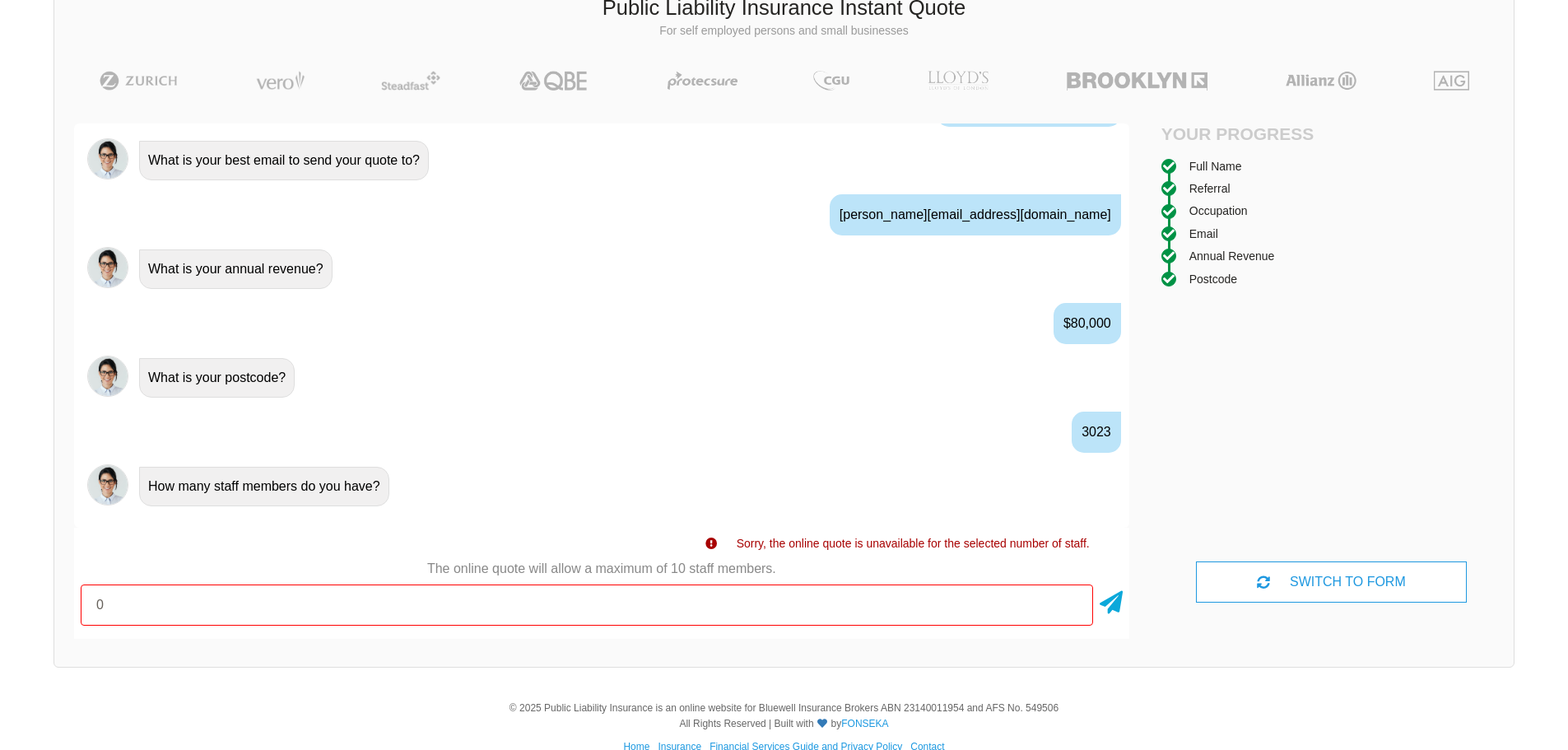
click at [273, 604] on input "0" at bounding box center [586, 604] width 1012 height 41
type input "1"
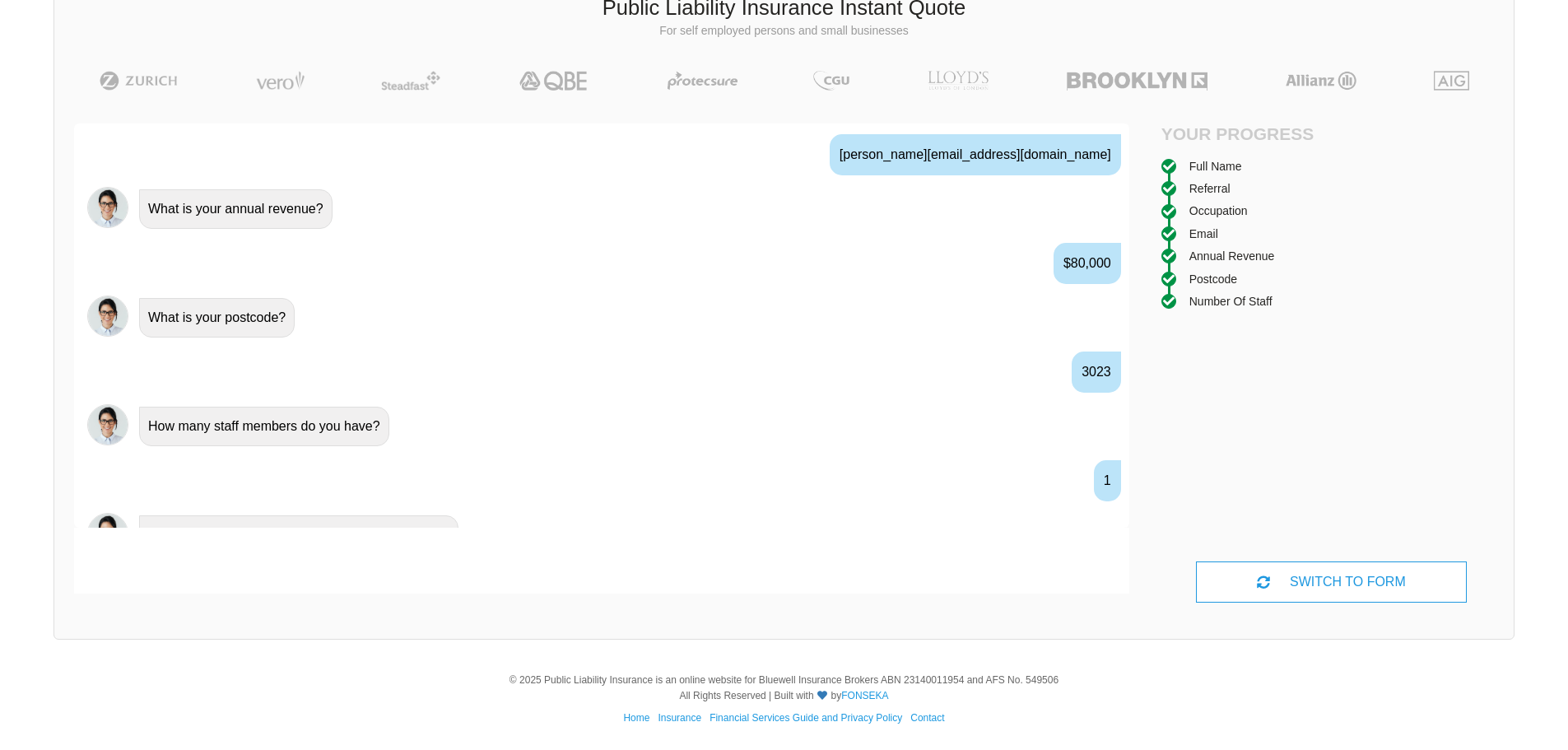
scroll to position [1136, 0]
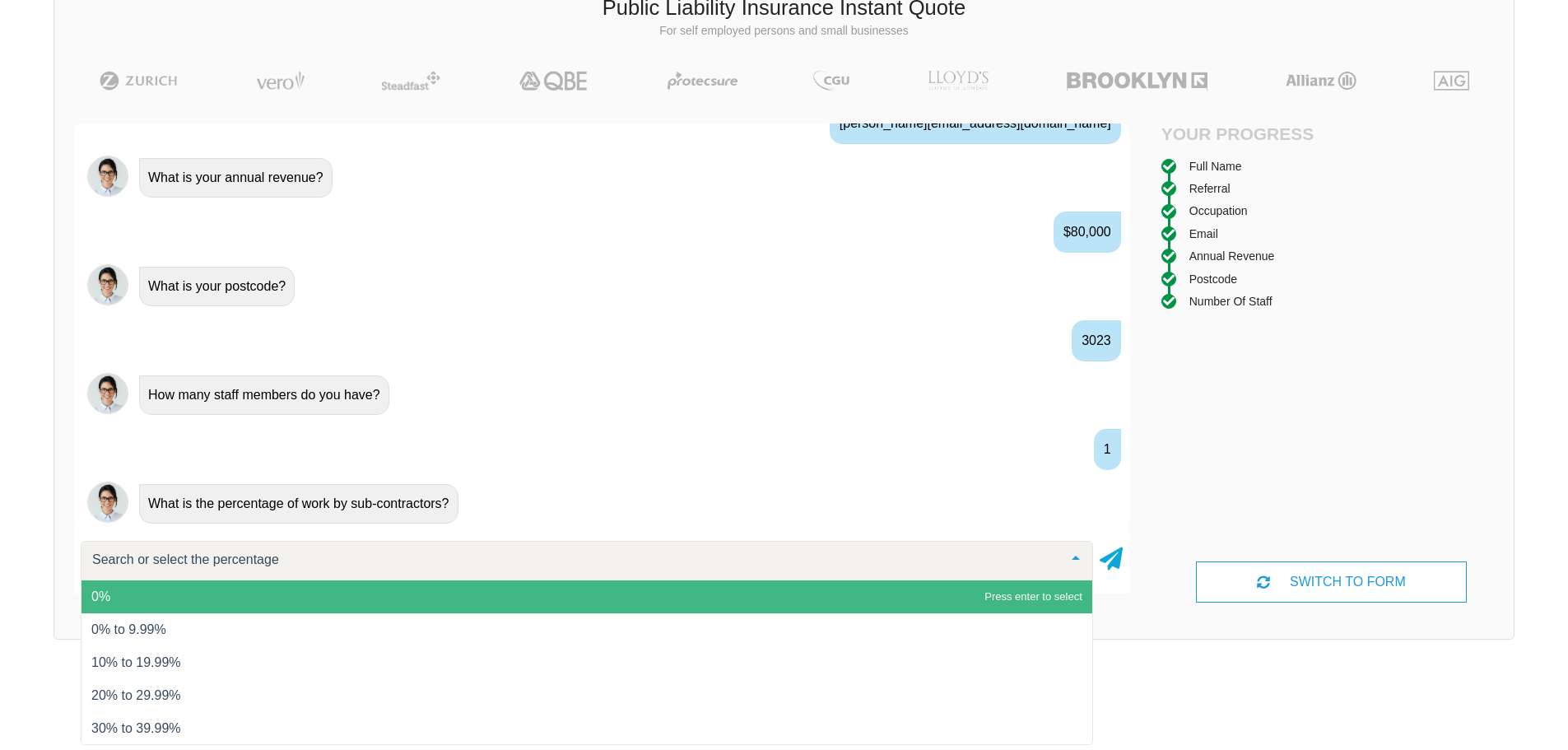
click at [271, 599] on span "0%" at bounding box center [587, 596] width 1011 height 33
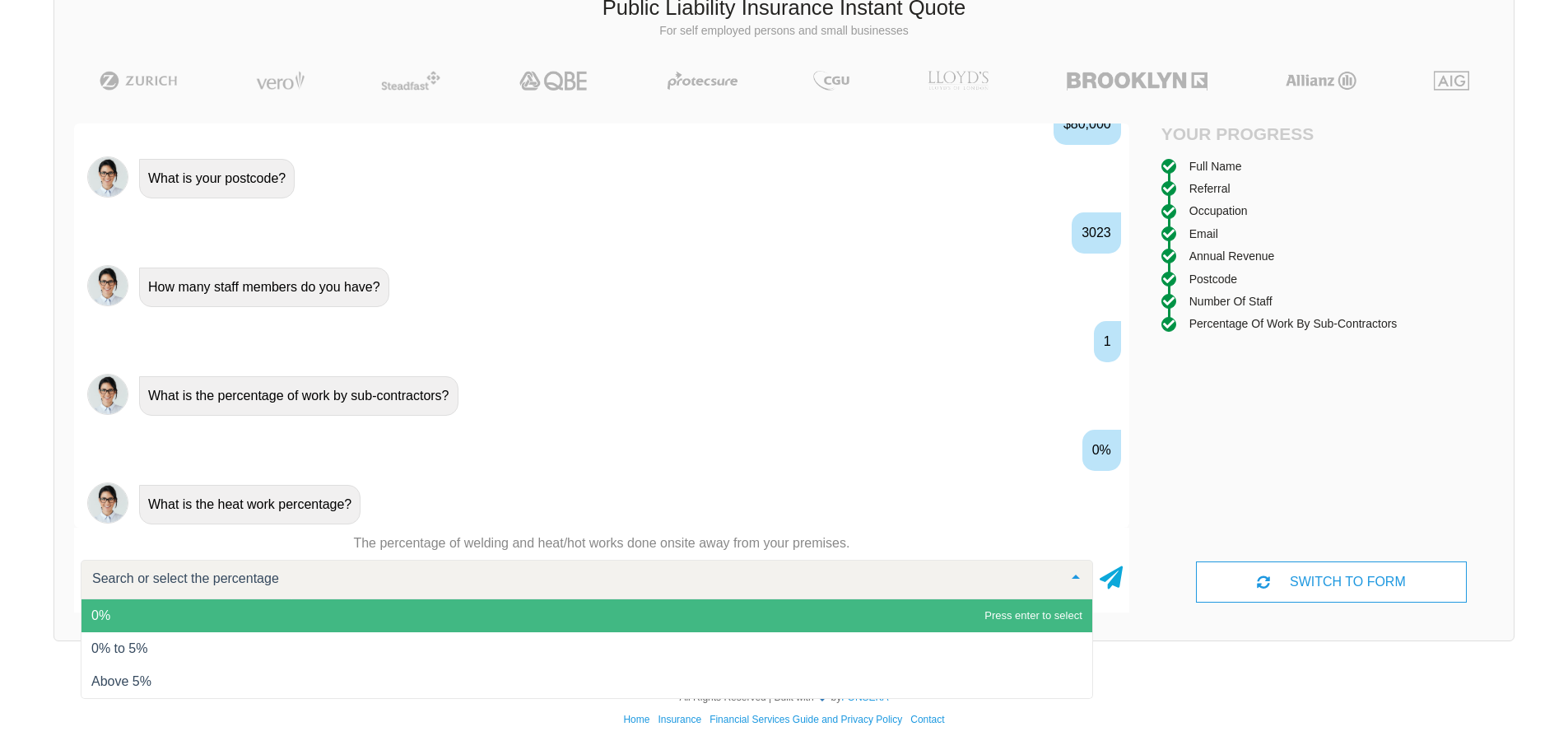
scroll to position [1245, 0]
click at [177, 618] on span "0%" at bounding box center [587, 615] width 1011 height 33
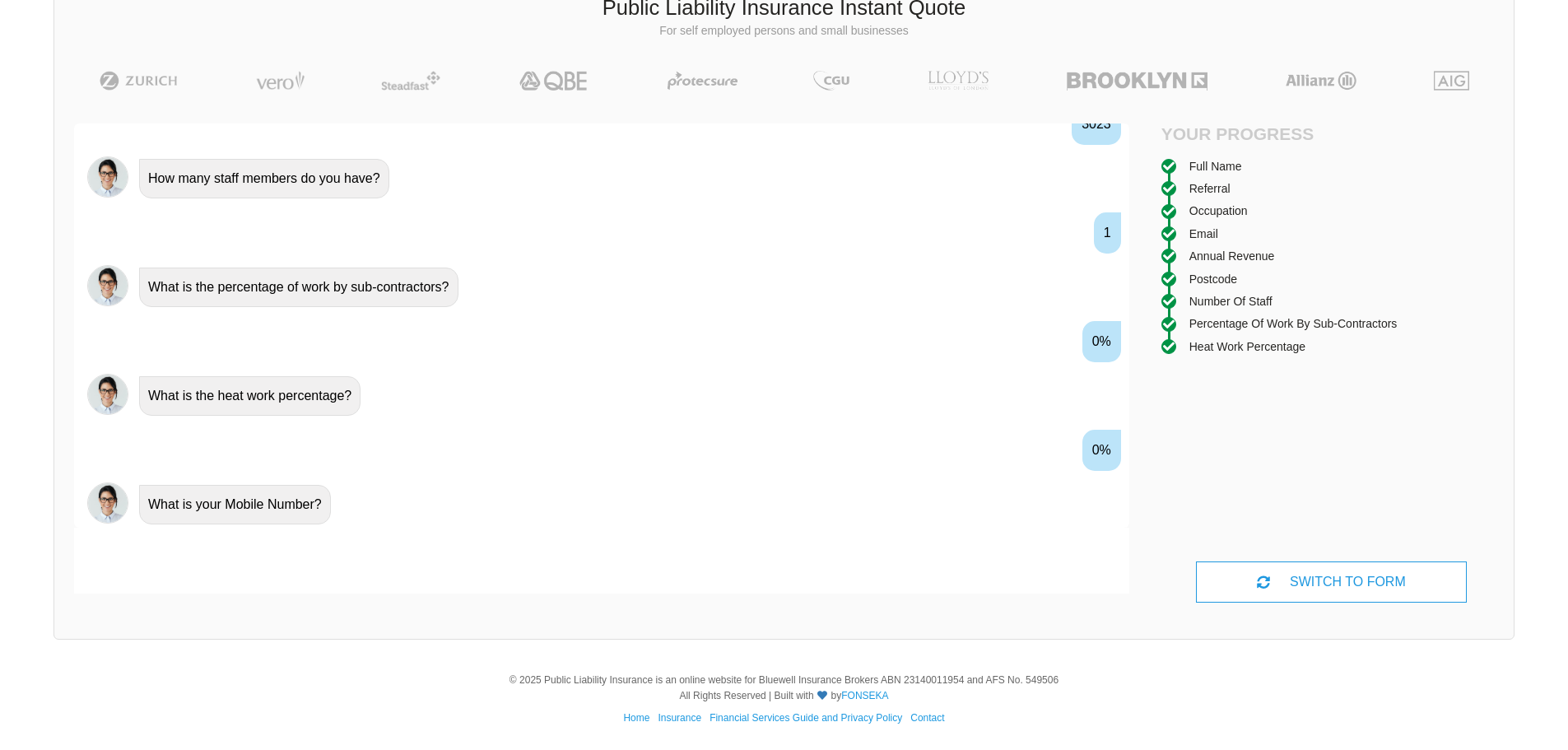
scroll to position [1354, 0]
type input "0403100663"
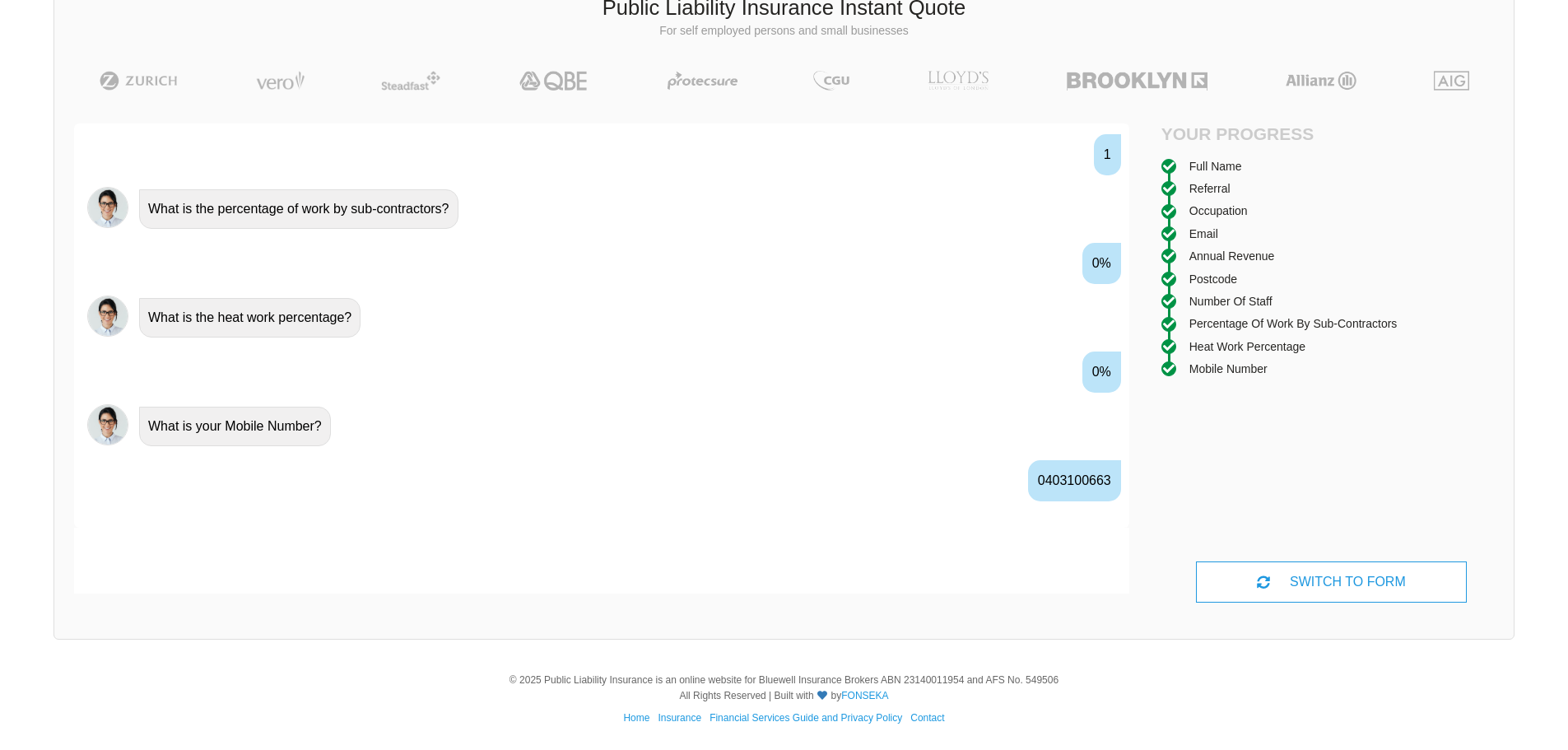
scroll to position [1462, 0]
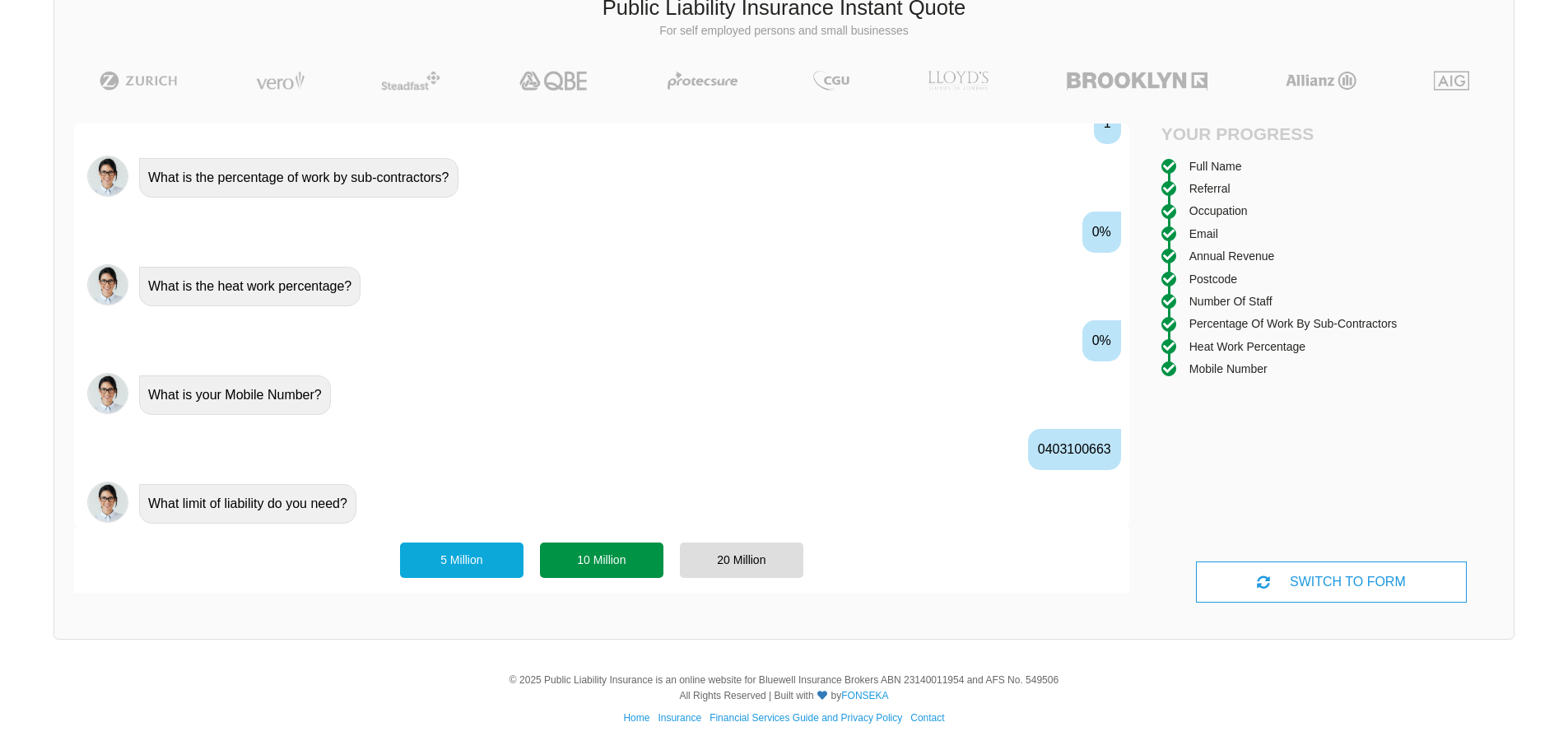
click at [589, 558] on div "10 Million" at bounding box center [602, 559] width 123 height 35
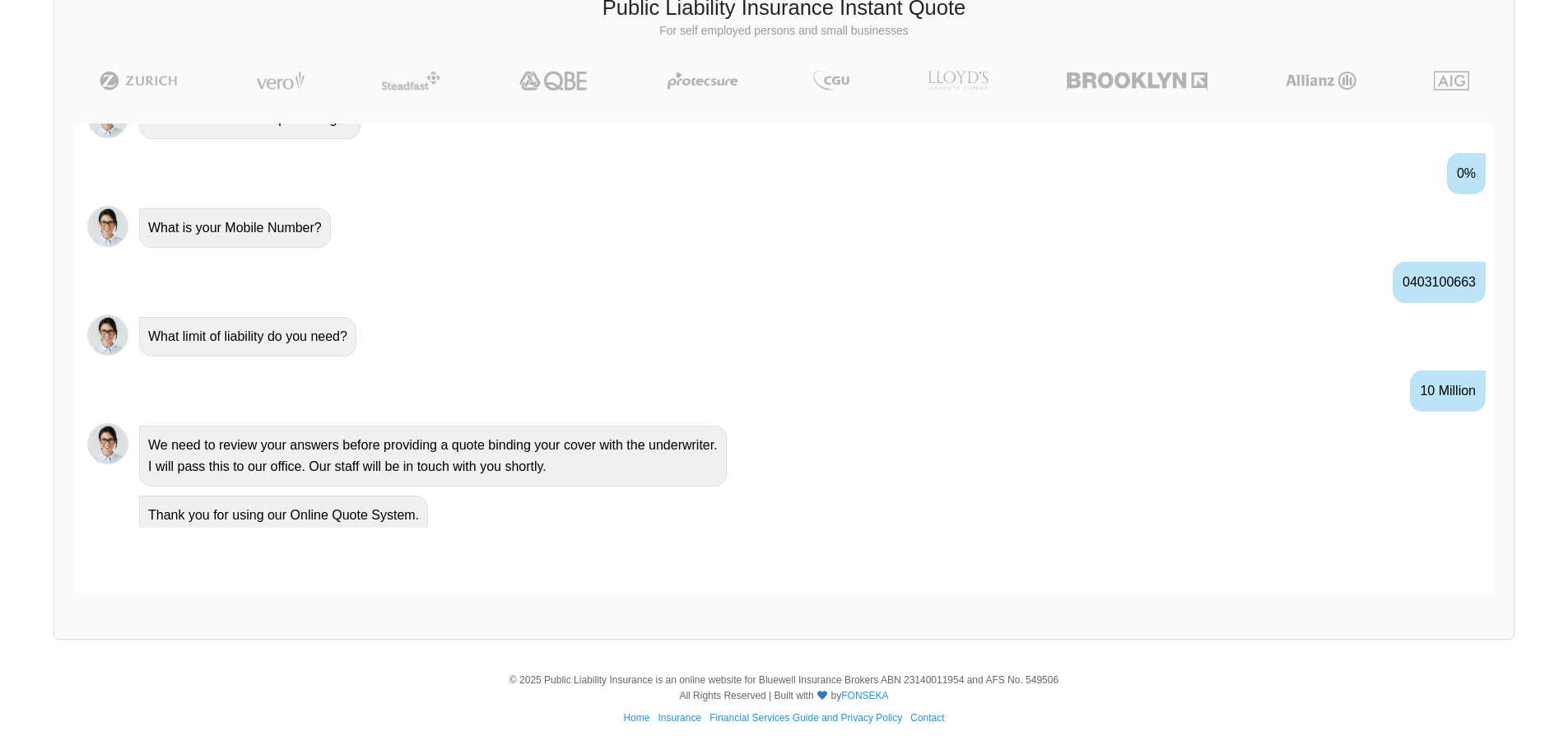
scroll to position [1598, 0]
